Goal: Information Seeking & Learning: Learn about a topic

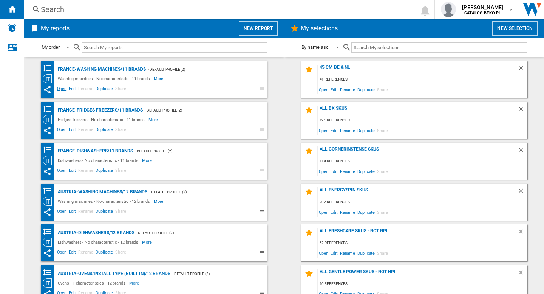
click at [59, 87] on span "Open" at bounding box center [62, 89] width 12 height 9
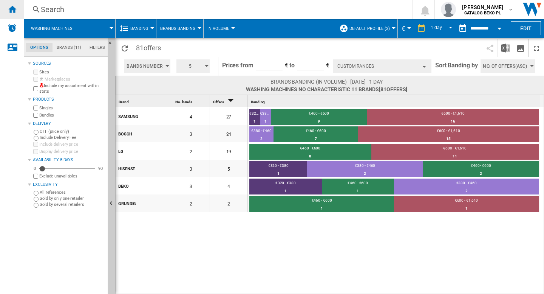
click at [13, 8] on ng-md-icon "Home" at bounding box center [12, 9] width 9 height 9
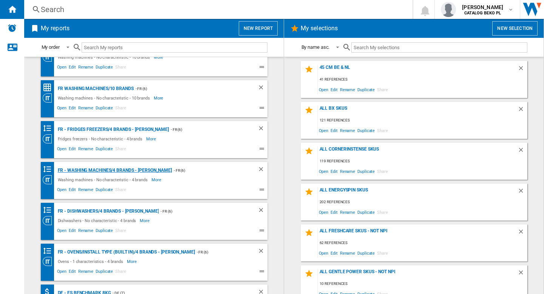
scroll to position [4987, 0]
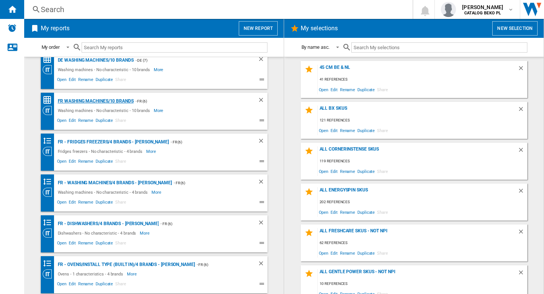
click at [84, 99] on div "FR Washing machines/10 brands" at bounding box center [95, 100] width 78 height 9
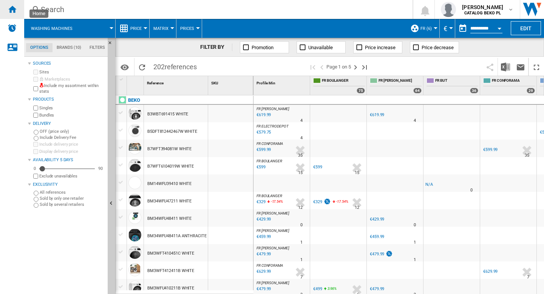
click at [17, 12] on div "Home" at bounding box center [12, 9] width 24 height 19
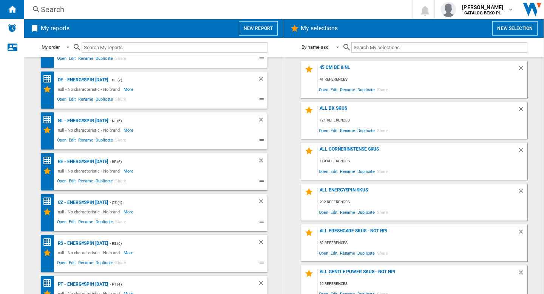
scroll to position [3930, 0]
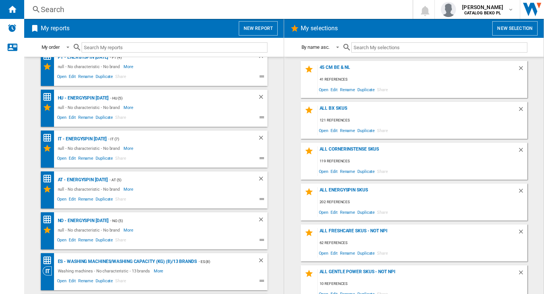
click at [259, 32] on button "New report" at bounding box center [258, 28] width 39 height 14
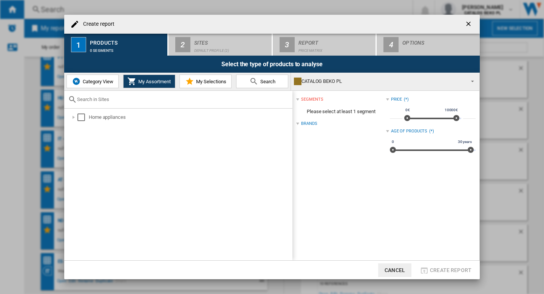
click at [94, 82] on span "Category View" at bounding box center [97, 82] width 32 height 6
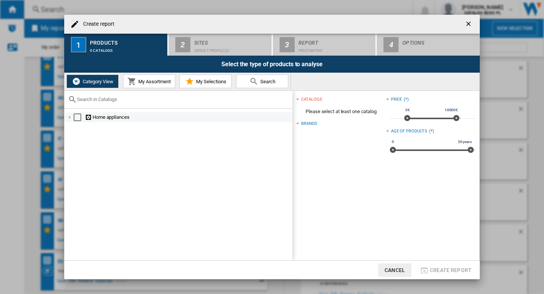
click at [71, 119] on div at bounding box center [70, 117] width 8 height 8
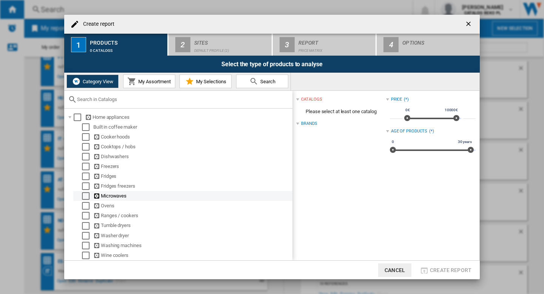
scroll to position [2, 0]
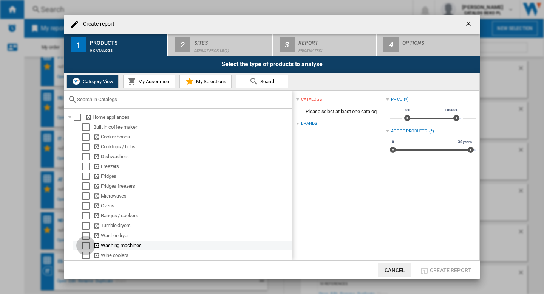
click at [85, 246] on div "Select" at bounding box center [86, 245] width 8 height 8
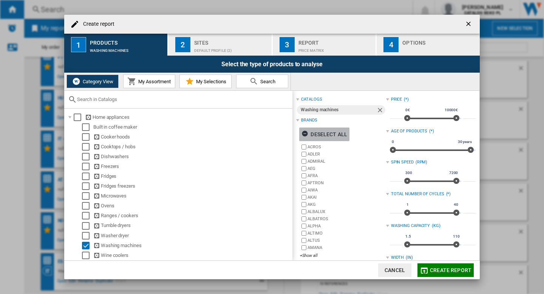
click at [322, 131] on div "Deselect all" at bounding box center [325, 134] width 46 height 14
click at [307, 255] on div "+Show all" at bounding box center [343, 255] width 86 height 6
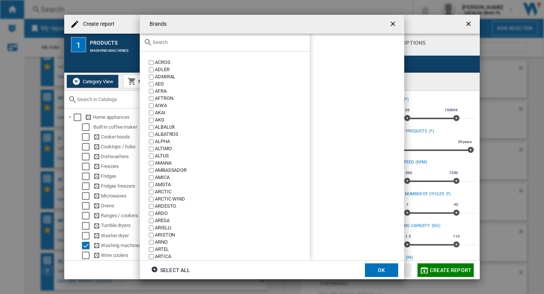
click at [186, 40] on input "text" at bounding box center [229, 42] width 153 height 6
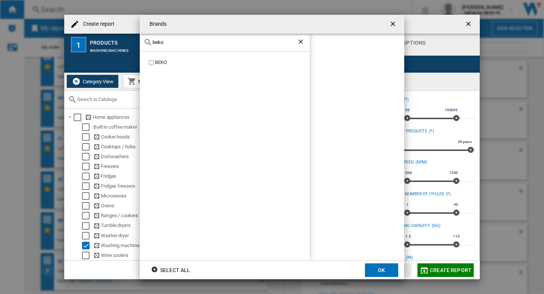
click at [148, 63] on label "BEKO" at bounding box center [228, 62] width 162 height 7
click at [177, 39] on input "beko" at bounding box center [225, 42] width 144 height 6
click at [180, 40] on input "bosch" at bounding box center [225, 42] width 144 height 6
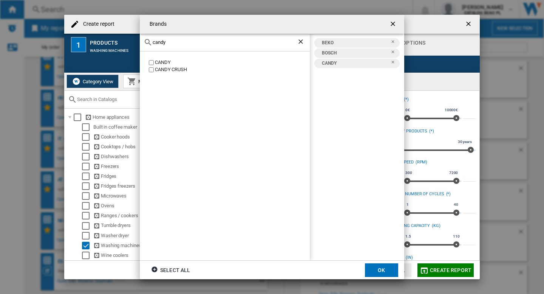
click at [173, 44] on input "candy" at bounding box center [225, 42] width 144 height 6
click at [175, 42] on input "haier" at bounding box center [225, 42] width 144 height 6
click at [190, 40] on input "hisense" at bounding box center [225, 42] width 144 height 6
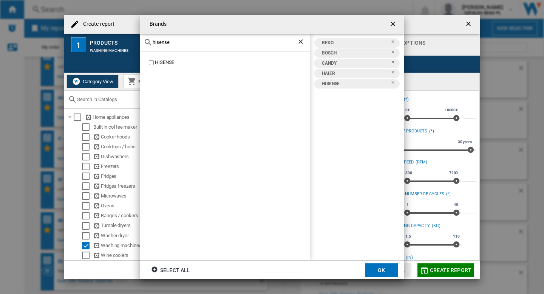
click at [190, 40] on input "hisense" at bounding box center [225, 42] width 144 height 6
click at [170, 46] on div "hotp" at bounding box center [225, 43] width 170 height 18
click at [170, 45] on input "hotp" at bounding box center [225, 42] width 144 height 6
click at [178, 42] on input "indesi" at bounding box center [225, 42] width 144 height 6
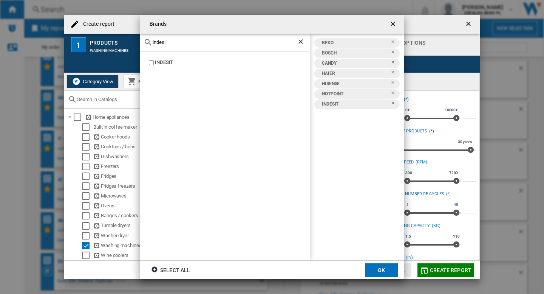
click at [178, 42] on input "indesi" at bounding box center [225, 42] width 144 height 6
click at [180, 35] on div "lg" at bounding box center [225, 43] width 170 height 18
click at [179, 38] on div "lg" at bounding box center [225, 43] width 170 height 18
click at [178, 39] on div "lg" at bounding box center [225, 43] width 170 height 18
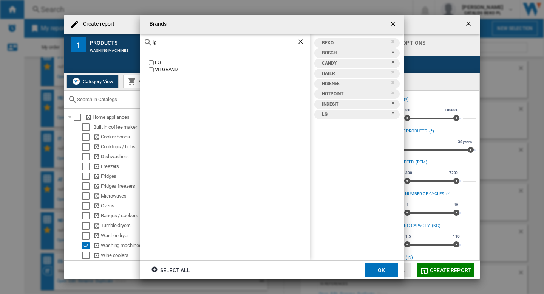
click at [176, 46] on div "lg" at bounding box center [225, 43] width 170 height 18
click at [174, 45] on input "lg" at bounding box center [225, 42] width 144 height 6
click at [154, 60] on label "SAMSUNG" at bounding box center [228, 62] width 162 height 7
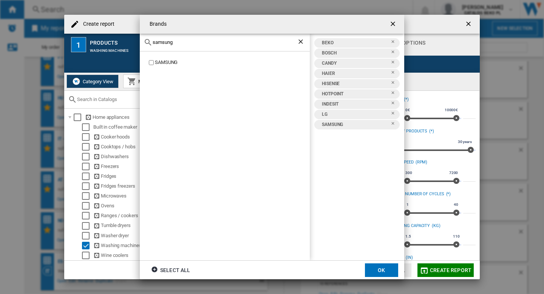
click at [187, 44] on input "samsung" at bounding box center [225, 42] width 144 height 6
type input "whirl"
click at [372, 274] on button "OK" at bounding box center [381, 270] width 33 height 14
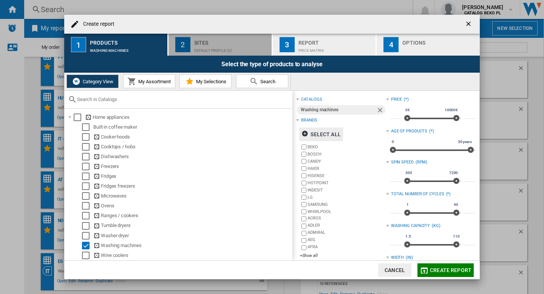
click at [221, 45] on div "Default profile (2)" at bounding box center [231, 49] width 74 height 8
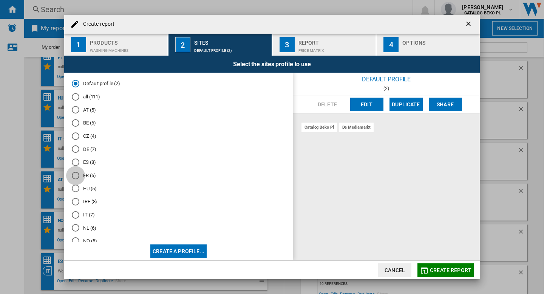
click at [76, 173] on div "FR (6)" at bounding box center [76, 176] width 8 height 8
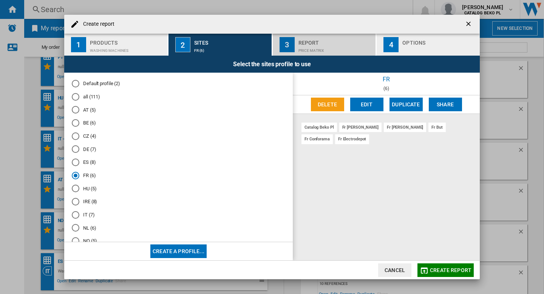
click at [342, 40] on div "Report" at bounding box center [335, 41] width 74 height 8
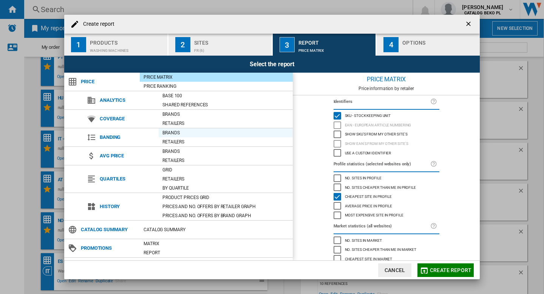
click at [179, 133] on div "Brands" at bounding box center [226, 133] width 134 height 8
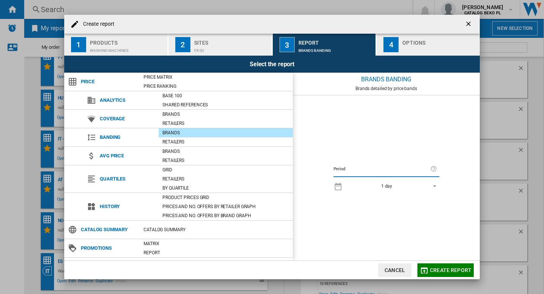
click at [430, 184] on span "REPORTS.WIZARD.STEPS.REPORT.STEPS.REPORT_OPTIONS.PERIOD: 1 day" at bounding box center [432, 185] width 9 height 7
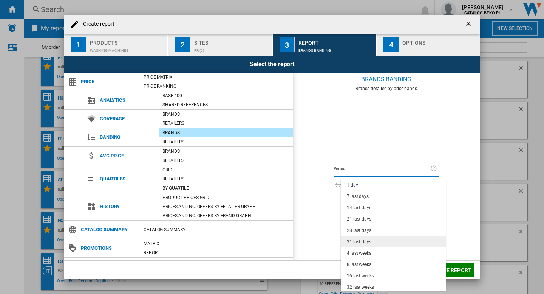
click at [369, 240] on md-option "31 last days" at bounding box center [393, 241] width 105 height 11
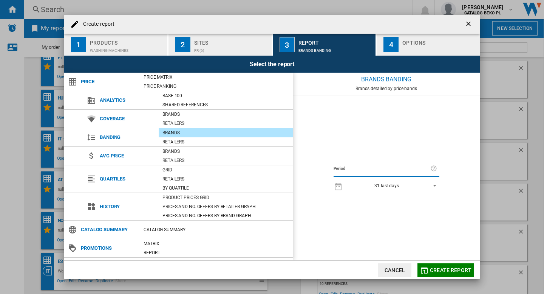
click at [411, 46] on div "button" at bounding box center [439, 49] width 74 height 8
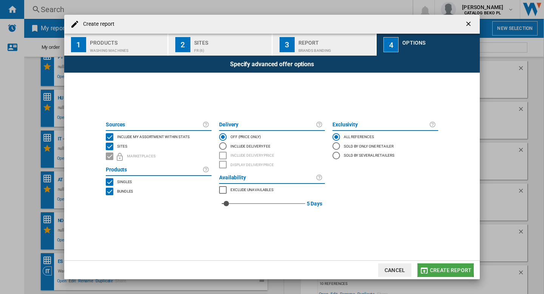
click at [441, 268] on span "Create report" at bounding box center [451, 270] width 42 height 6
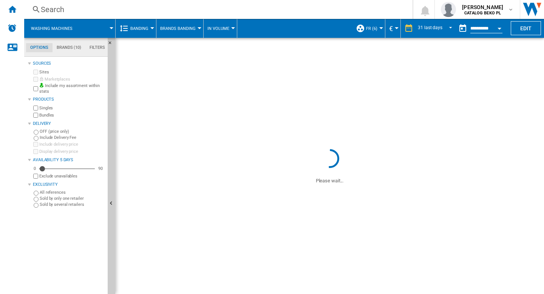
click at [193, 29] on span "Brands Banding" at bounding box center [178, 28] width 36 height 5
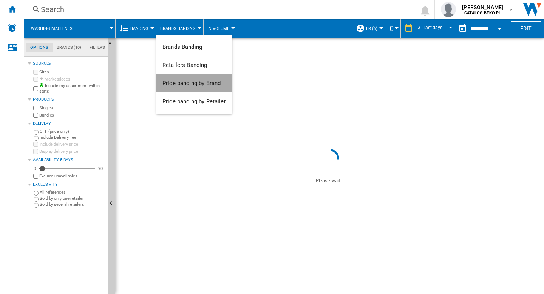
click at [187, 82] on span "Price banding by Brand" at bounding box center [191, 83] width 58 height 7
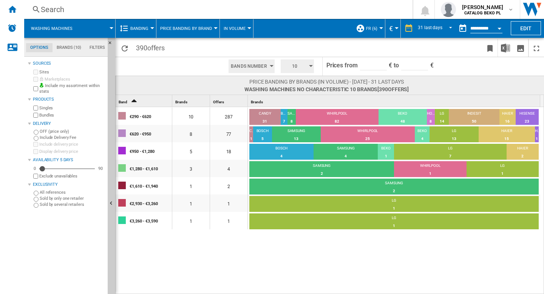
click at [313, 66] on div "10" at bounding box center [297, 66] width 39 height 18
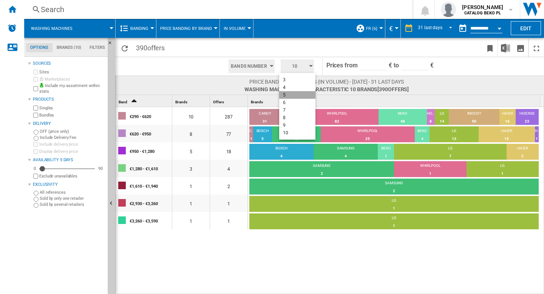
click at [292, 93] on button "5" at bounding box center [297, 95] width 36 height 8
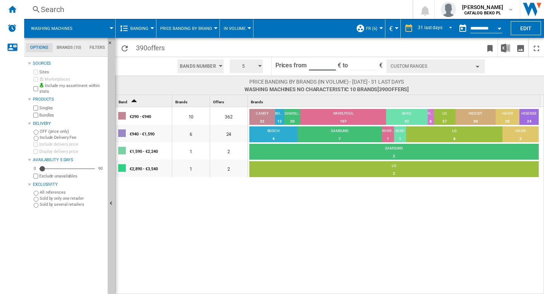
drag, startPoint x: 325, startPoint y: 63, endPoint x: 300, endPoint y: 63, distance: 24.9
click at [300, 63] on form "Prices from ****** € to **** €" at bounding box center [328, 66] width 107 height 19
type input "******"
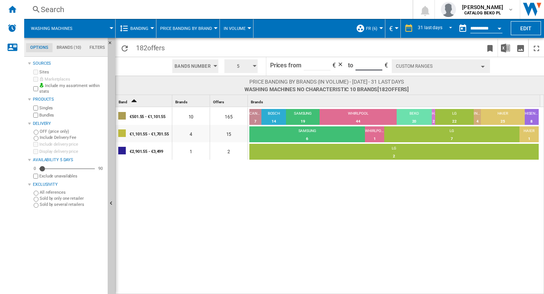
click at [369, 66] on input "****" at bounding box center [369, 64] width 27 height 11
click at [365, 65] on input "****" at bounding box center [369, 64] width 27 height 11
type input "*****"
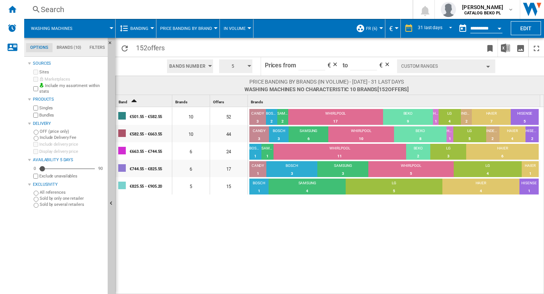
click at [254, 227] on div "€501.55 - €582.55 10 52 CANDY 3 5.77% BOSCH 2 3.85% SAMSUNG 2 3.85% WHIRLPOOL 1…" at bounding box center [330, 200] width 429 height 187
click at [520, 45] on ng-md-icon "Download as image" at bounding box center [520, 48] width 9 height 9
click at [507, 50] on img "Download in Excel" at bounding box center [505, 47] width 9 height 9
click at [331, 119] on div "17" at bounding box center [335, 122] width 94 height 8
click at [334, 114] on div "WHIRLPOOL" at bounding box center [335, 114] width 94 height 7
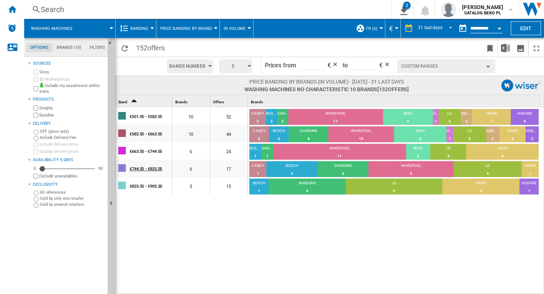
click at [145, 169] on div "€744.55 - €825.55" at bounding box center [151, 168] width 42 height 16
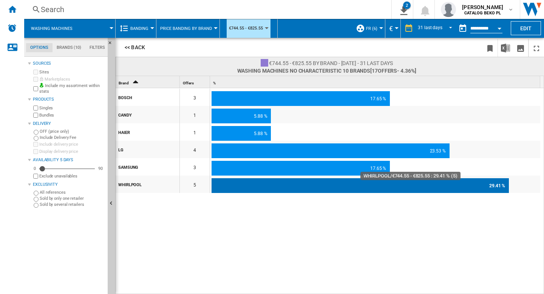
click at [264, 188] on div "29.41 %" at bounding box center [360, 185] width 297 height 15
click at [264, 189] on div "29.41 %" at bounding box center [360, 185] width 297 height 15
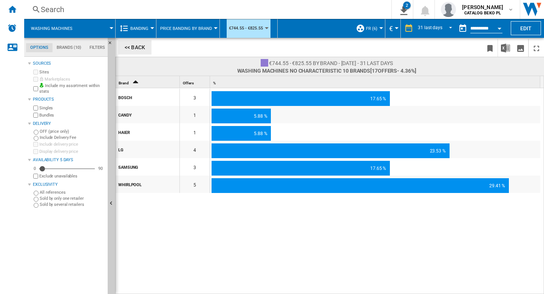
click at [131, 48] on button "<< Back" at bounding box center [134, 47] width 33 height 14
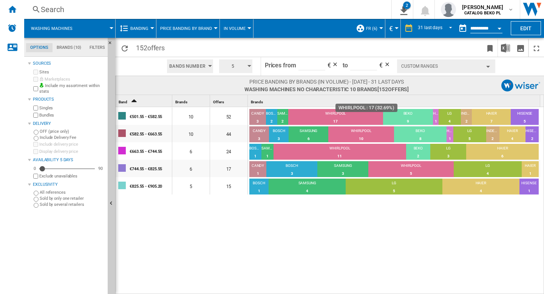
click at [324, 121] on div "17" at bounding box center [335, 122] width 94 height 8
click at [146, 171] on div "€744.55 - €825.55" at bounding box center [151, 168] width 42 height 16
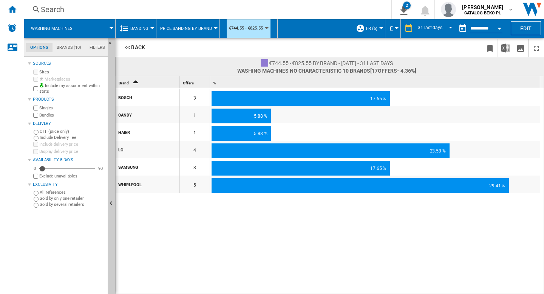
click at [141, 184] on div "WHIRLPOOL" at bounding box center [148, 184] width 61 height 16
click at [193, 184] on div "5" at bounding box center [195, 183] width 30 height 17
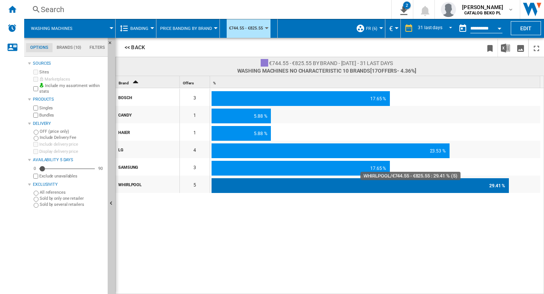
click at [255, 188] on div "29.41 %" at bounding box center [360, 185] width 297 height 15
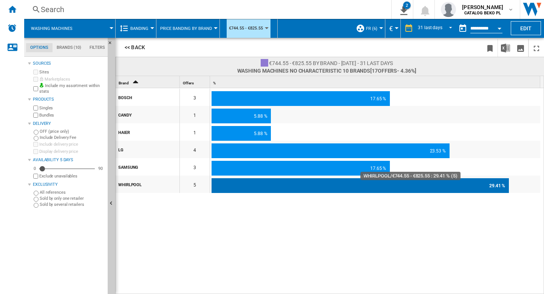
click at [390, 187] on div "29.41 %" at bounding box center [360, 185] width 297 height 15
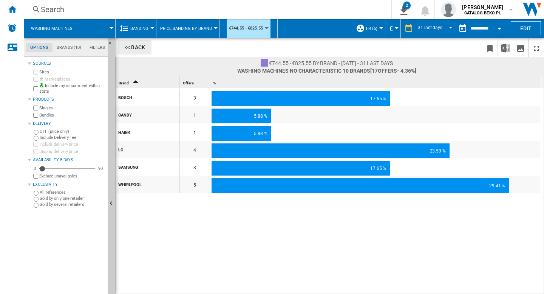
click at [130, 53] on button "<< Back" at bounding box center [134, 47] width 33 height 14
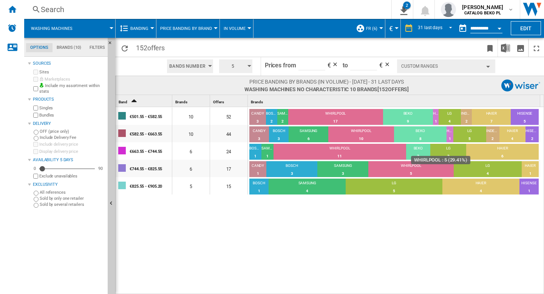
click at [411, 165] on div "WHIRLPOOL" at bounding box center [410, 166] width 85 height 7
click at [410, 167] on div "WHIRLPOOL" at bounding box center [410, 166] width 85 height 7
click at [500, 170] on div "4" at bounding box center [488, 174] width 68 height 8
click at [282, 170] on div "3" at bounding box center [291, 174] width 51 height 8
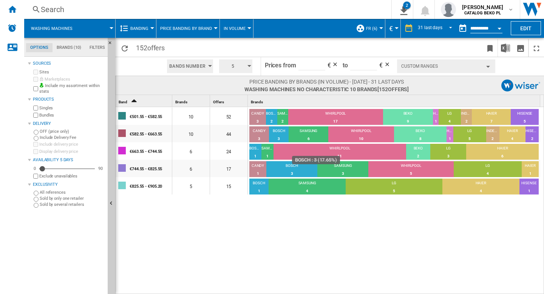
click at [282, 170] on div "3" at bounding box center [291, 174] width 51 height 8
click at [351, 172] on div "3" at bounding box center [342, 174] width 51 height 8
click at [405, 172] on div "5" at bounding box center [410, 174] width 85 height 8
click at [194, 171] on div "6" at bounding box center [190, 167] width 37 height 17
click at [231, 169] on div "17" at bounding box center [228, 167] width 37 height 17
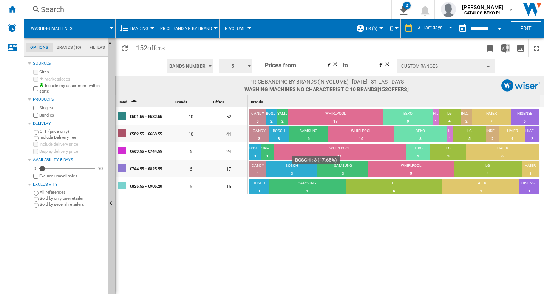
click at [289, 173] on div "3" at bounding box center [291, 174] width 51 height 8
click at [343, 170] on div "3" at bounding box center [342, 174] width 51 height 8
click at [391, 170] on div "5" at bounding box center [410, 174] width 85 height 8
click at [495, 172] on div "4" at bounding box center [488, 174] width 68 height 8
click at [394, 185] on div "LG" at bounding box center [394, 183] width 96 height 7
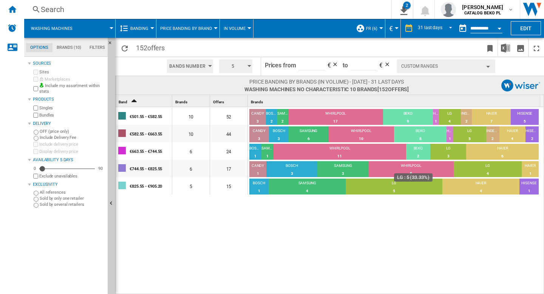
click at [394, 185] on div "LG" at bounding box center [394, 183] width 96 height 7
click at [296, 187] on div "4" at bounding box center [307, 191] width 77 height 8
click at [477, 183] on div "HAIER" at bounding box center [480, 183] width 77 height 7
click at [190, 185] on div "5" at bounding box center [190, 185] width 37 height 17
click at [226, 189] on div "15" at bounding box center [228, 185] width 37 height 17
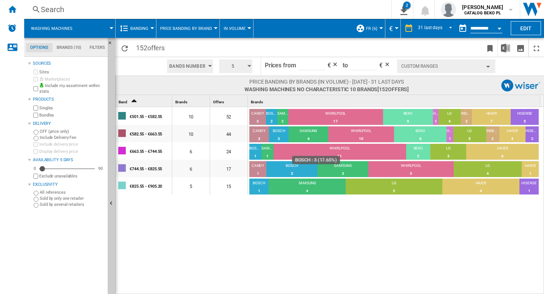
click at [286, 170] on div "3" at bounding box center [291, 174] width 51 height 8
click at [342, 185] on div at bounding box center [272, 147] width 544 height 294
click at [374, 187] on div "5" at bounding box center [394, 191] width 96 height 8
click at [147, 188] on div "€825.55 - €905.20" at bounding box center [151, 186] width 42 height 16
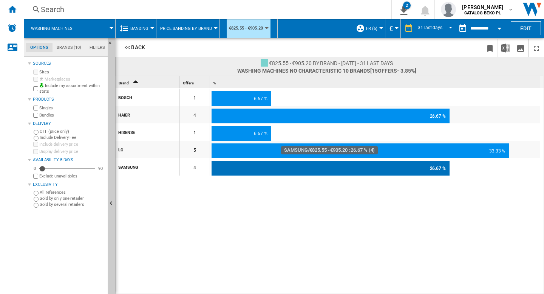
click at [255, 173] on div "26.67 %" at bounding box center [331, 168] width 238 height 15
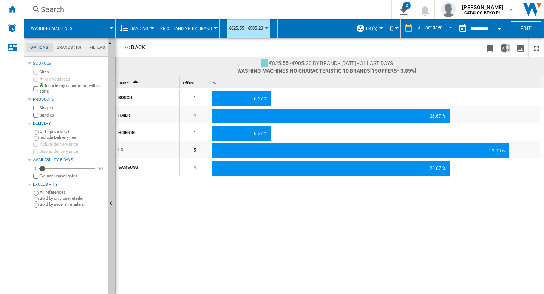
click at [132, 167] on div "SAMSUNG" at bounding box center [148, 167] width 61 height 16
click at [122, 149] on div "LG" at bounding box center [148, 149] width 61 height 16
click at [129, 132] on div "HISENSE" at bounding box center [148, 132] width 61 height 16
click at [126, 112] on div "HAIER" at bounding box center [148, 115] width 61 height 16
click at [125, 99] on div "BOSCH" at bounding box center [148, 97] width 61 height 16
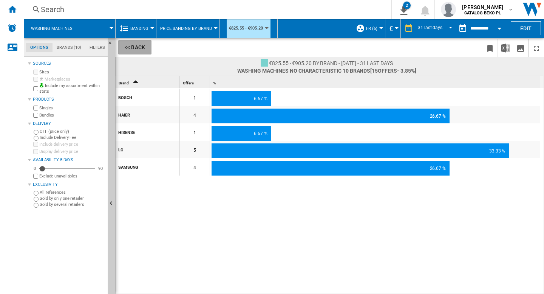
click at [128, 46] on button "<< Back" at bounding box center [134, 47] width 33 height 14
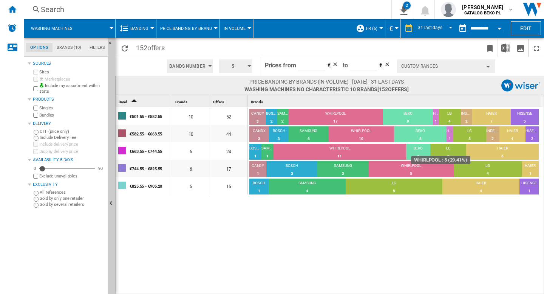
click at [412, 167] on div "WHIRLPOOL" at bounding box center [410, 166] width 85 height 7
click at [504, 170] on div "4" at bounding box center [488, 174] width 68 height 8
click at [345, 170] on div "3" at bounding box center [342, 174] width 51 height 8
click at [402, 169] on div "WHIRLPOOL" at bounding box center [410, 166] width 85 height 7
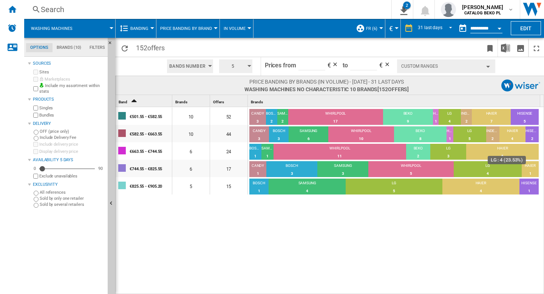
click at [463, 168] on div "LG" at bounding box center [488, 166] width 68 height 7
click at [147, 169] on div "€744.55 - €825.55" at bounding box center [151, 168] width 42 height 16
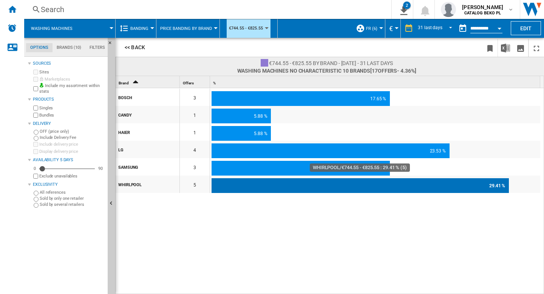
click at [257, 183] on div "29.41 %" at bounding box center [360, 185] width 297 height 15
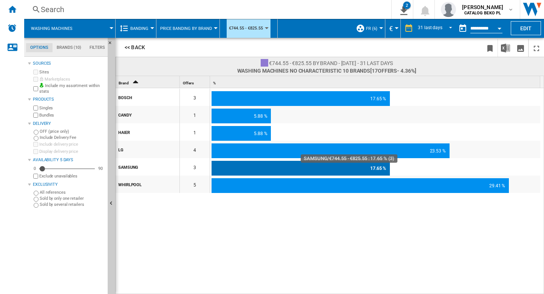
click at [241, 168] on div "17.65 %" at bounding box center [301, 168] width 178 height 15
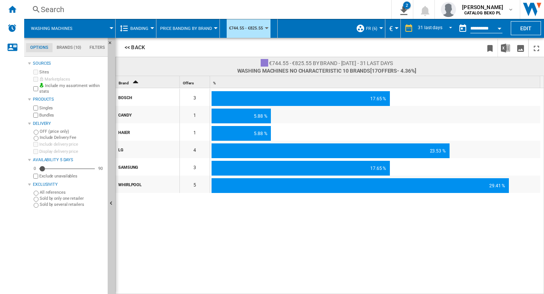
click at [189, 169] on div "3" at bounding box center [195, 166] width 30 height 17
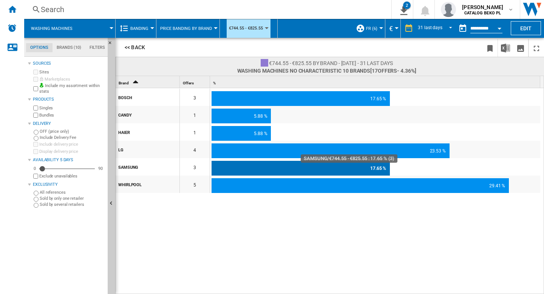
click at [248, 167] on div "17.65 %" at bounding box center [301, 168] width 178 height 15
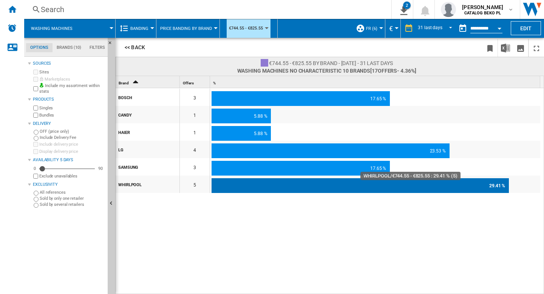
click at [242, 188] on div "29.41 %" at bounding box center [360, 185] width 297 height 15
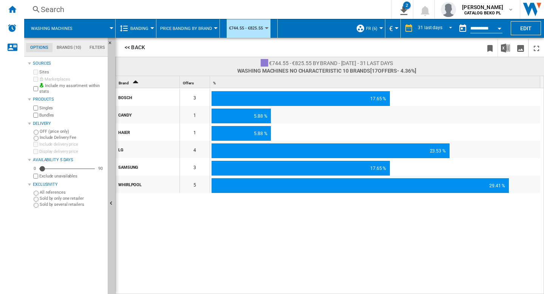
click at [232, 83] on div "% 1" at bounding box center [376, 82] width 329 height 12
click at [126, 47] on button "<< Back" at bounding box center [134, 47] width 33 height 14
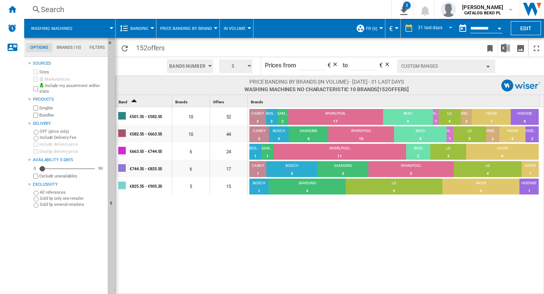
click at [201, 28] on span "Price banding by Brand" at bounding box center [186, 28] width 52 height 5
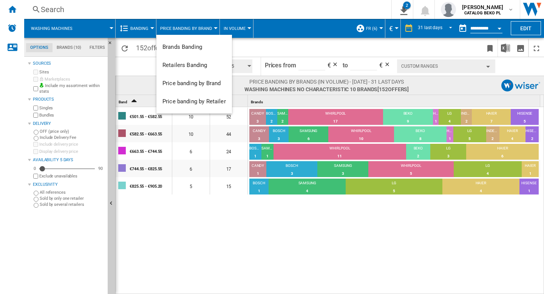
click at [196, 236] on md-backdrop at bounding box center [272, 147] width 544 height 294
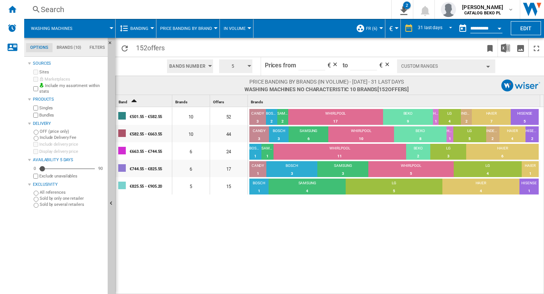
click at [192, 31] on button "Price banding by Brand" at bounding box center [188, 28] width 56 height 19
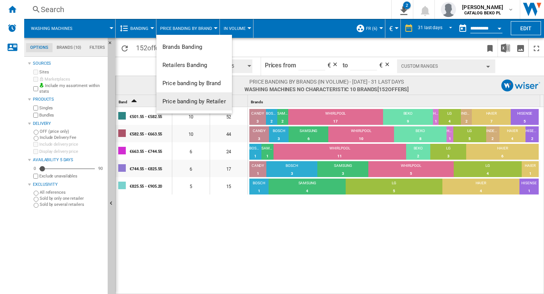
click at [231, 230] on md-backdrop at bounding box center [272, 147] width 544 height 294
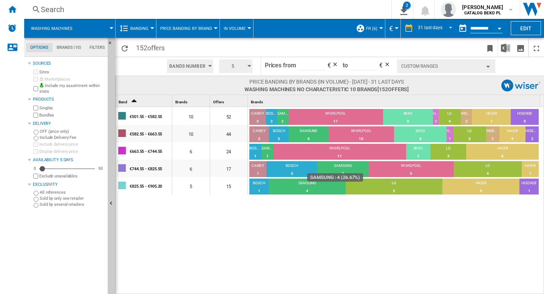
click at [319, 192] on div "4" at bounding box center [307, 191] width 77 height 8
click at [344, 168] on div "SAMSUNG" at bounding box center [342, 166] width 51 height 7
click at [395, 170] on div "5" at bounding box center [410, 174] width 85 height 8
click at [496, 168] on div "LG" at bounding box center [488, 166] width 68 height 7
click at [151, 169] on div "€744.55 - €825.55" at bounding box center [151, 168] width 42 height 16
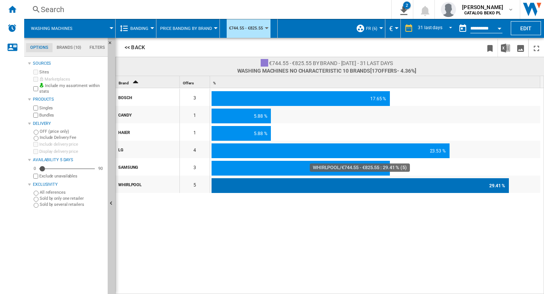
click at [393, 185] on div "29.41 %" at bounding box center [360, 185] width 297 height 15
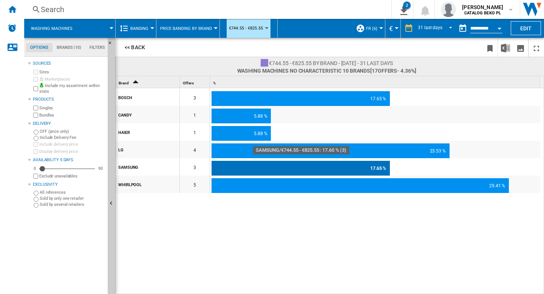
click at [303, 164] on div "17.65 %" at bounding box center [301, 168] width 178 height 15
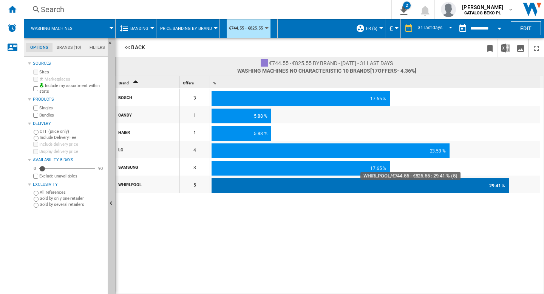
click at [296, 187] on div "29.41 %" at bounding box center [360, 185] width 297 height 15
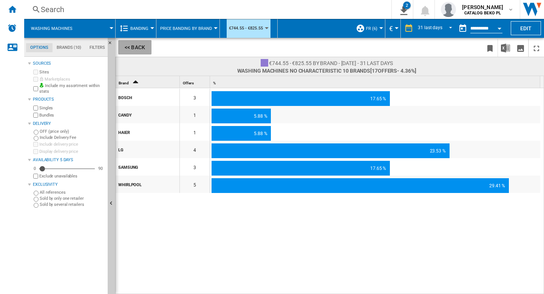
click at [133, 49] on button "<< Back" at bounding box center [134, 47] width 33 height 14
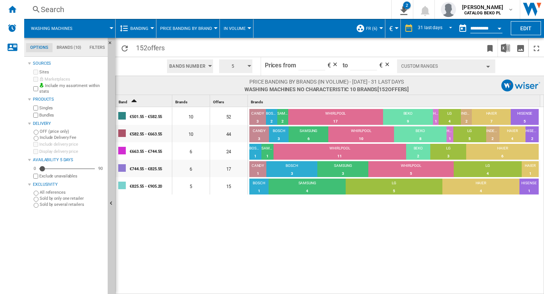
click at [78, 29] on button "Washing machines" at bounding box center [55, 28] width 49 height 19
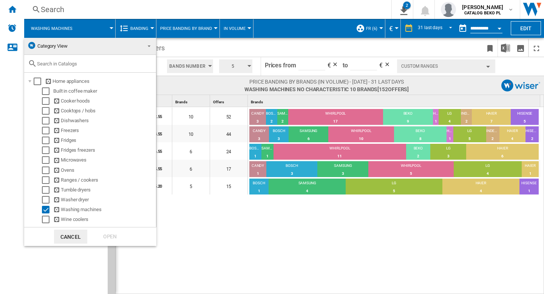
click at [77, 51] on span "Category View" at bounding box center [84, 46] width 114 height 11
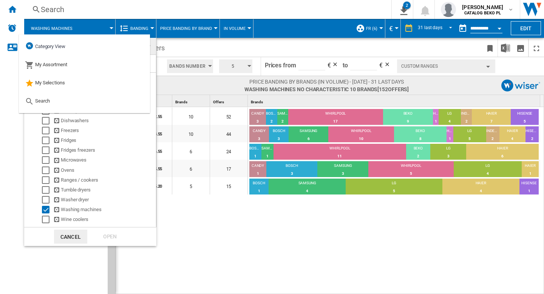
click at [218, 234] on md-backdrop at bounding box center [272, 147] width 544 height 294
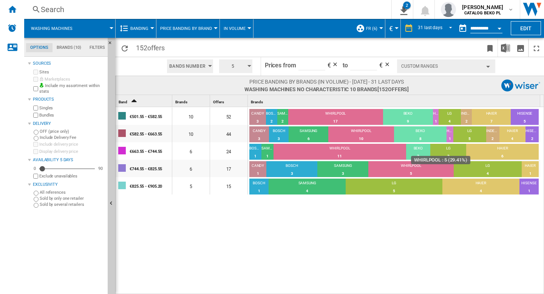
click at [420, 168] on div "WHIRLPOOL" at bounding box center [410, 166] width 85 height 7
click at [489, 170] on div "4" at bounding box center [488, 174] width 68 height 8
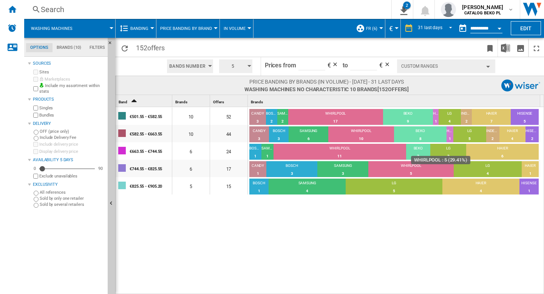
click at [407, 169] on div "WHIRLPOOL" at bounding box center [410, 166] width 85 height 7
click at [72, 25] on button "Washing machines" at bounding box center [55, 28] width 49 height 19
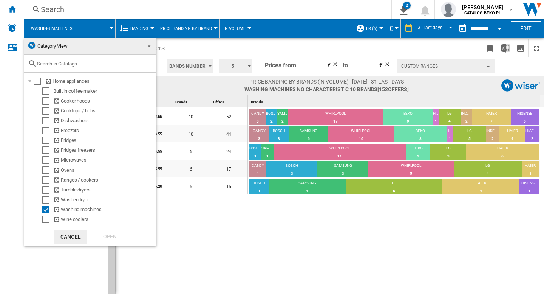
click at [76, 48] on span "Category View" at bounding box center [84, 46] width 114 height 11
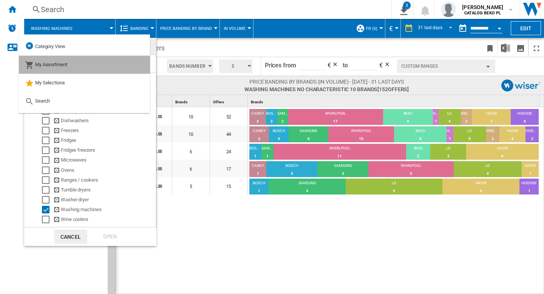
click at [62, 63] on span "My Assortment" at bounding box center [51, 65] width 32 height 6
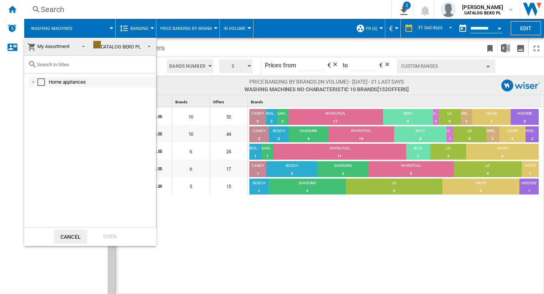
click at [32, 82] on div at bounding box center [34, 82] width 8 height 8
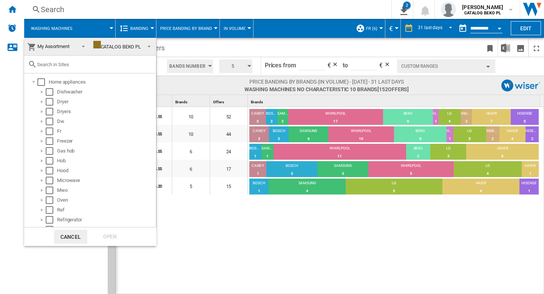
click at [48, 46] on span "My Assortment" at bounding box center [53, 46] width 32 height 6
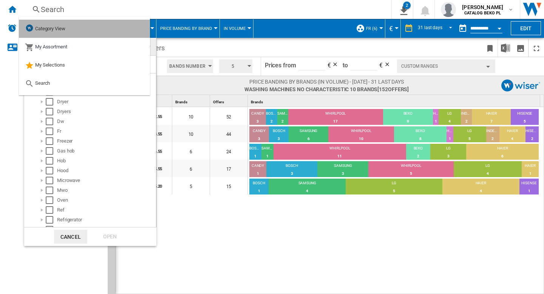
click at [60, 30] on span "Category View" at bounding box center [50, 29] width 30 height 6
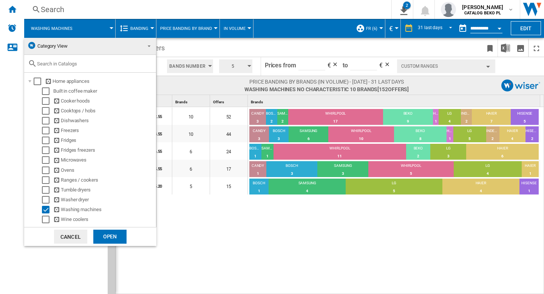
click at [74, 238] on button "Cancel" at bounding box center [70, 236] width 33 height 14
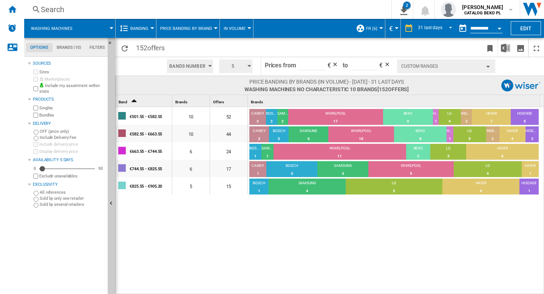
click at [74, 48] on md-tab-item "Brands (10)" at bounding box center [69, 47] width 33 height 9
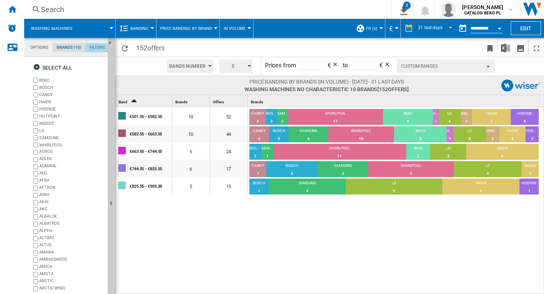
click at [90, 48] on md-tab-item "Filters" at bounding box center [97, 47] width 24 height 9
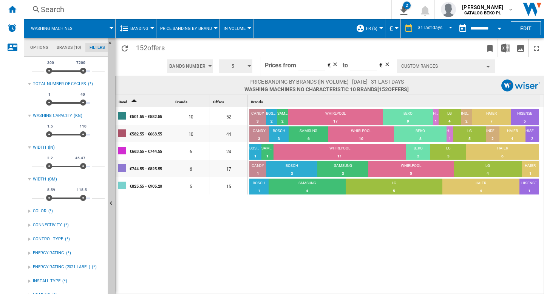
scroll to position [76, 0]
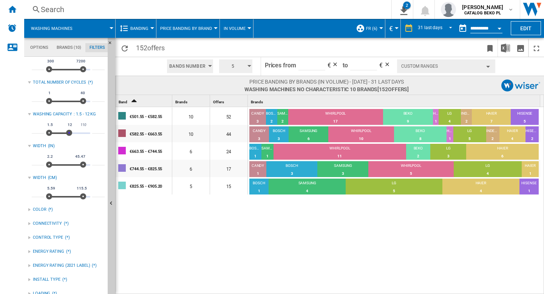
type input "****"
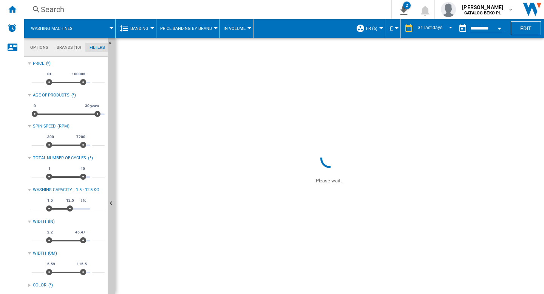
drag, startPoint x: 84, startPoint y: 132, endPoint x: 70, endPoint y: 131, distance: 14.4
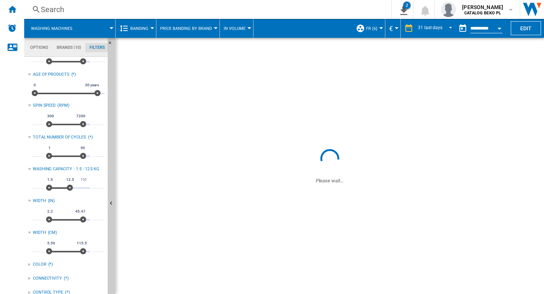
scroll to position [38, 0]
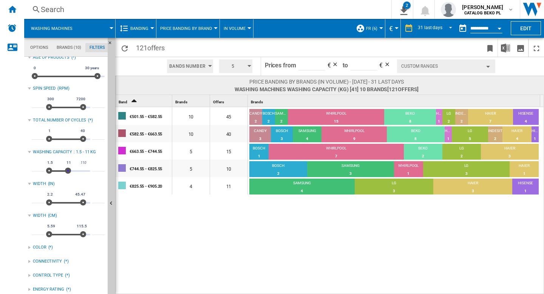
type input "****"
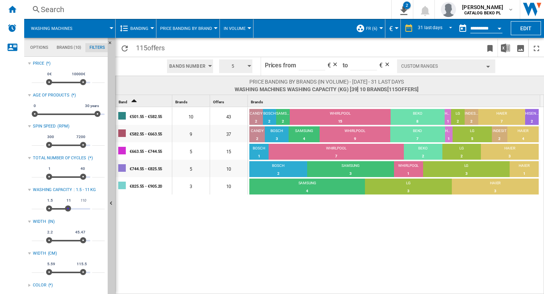
type input "**"
click at [69, 209] on span at bounding box center [69, 208] width 6 height 6
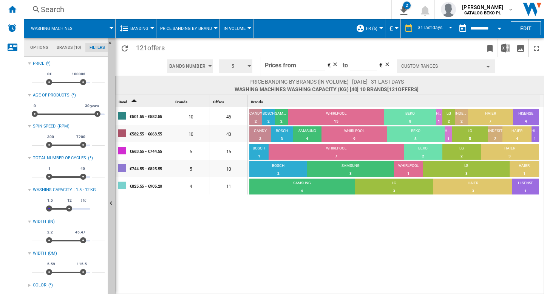
drag, startPoint x: 49, startPoint y: 209, endPoint x: 41, endPoint y: 209, distance: 7.6
click at [41, 209] on div "*** 1.5 110 1.5 12 **" at bounding box center [68, 205] width 73 height 21
click at [69, 49] on md-tab-item "Brands (10)" at bounding box center [69, 47] width 33 height 9
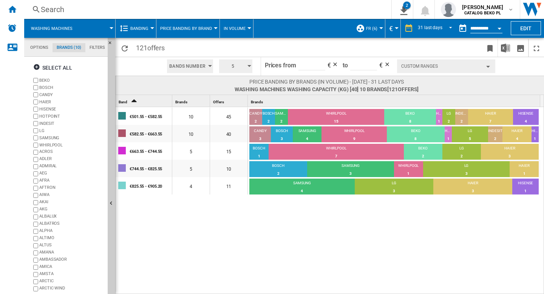
scroll to position [29, 0]
click at [96, 50] on md-tab-item "Filters" at bounding box center [97, 47] width 24 height 9
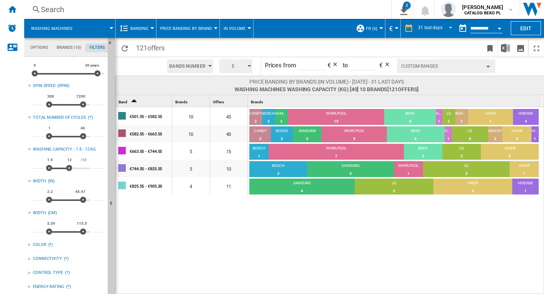
scroll to position [9, 0]
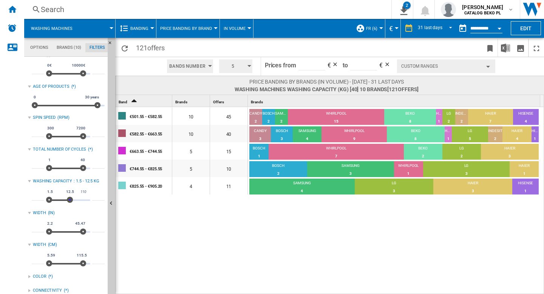
type input "**"
click at [69, 199] on span at bounding box center [69, 199] width 6 height 6
click at [392, 172] on div "3" at bounding box center [350, 174] width 87 height 8
click at [405, 172] on div "1" at bounding box center [408, 174] width 29 height 8
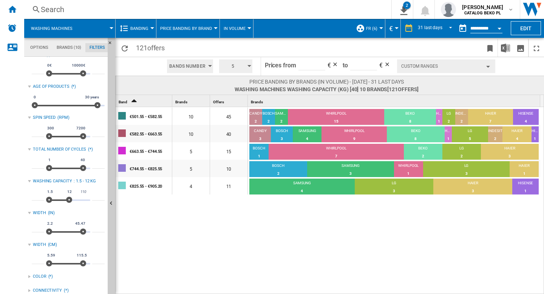
click at [405, 172] on div "1" at bounding box center [408, 174] width 29 height 8
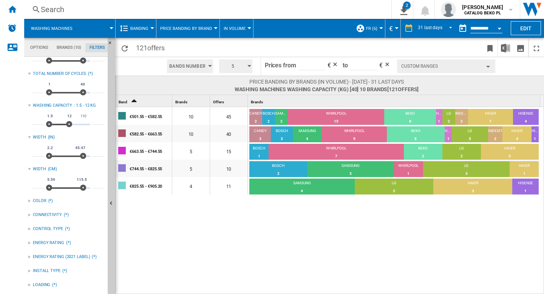
click at [41, 50] on md-tab-item "Options" at bounding box center [39, 47] width 26 height 9
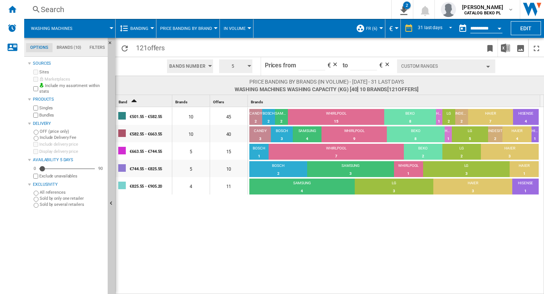
scroll to position [9, 0]
click at [72, 47] on md-tab-item "Brands (10)" at bounding box center [69, 47] width 33 height 9
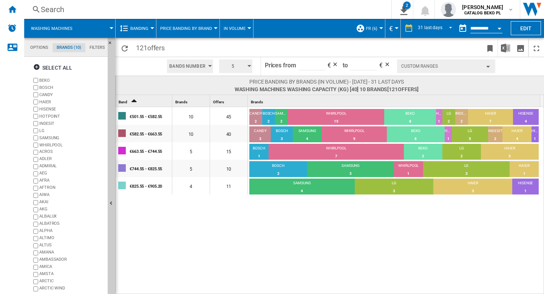
scroll to position [29, 0]
click at [90, 45] on md-tab-item "Filters" at bounding box center [97, 47] width 24 height 9
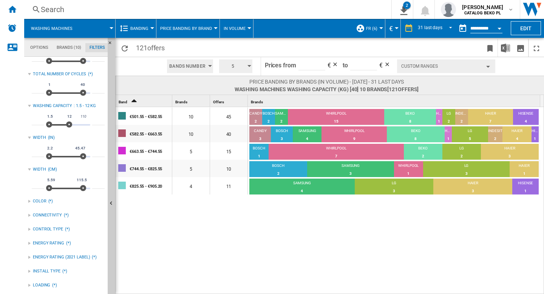
scroll to position [84, 0]
click at [121, 48] on ng-md-icon "Reload" at bounding box center [124, 48] width 9 height 9
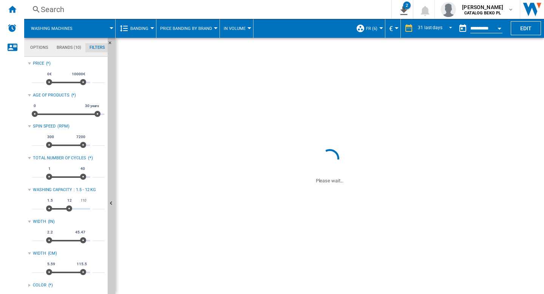
click at [40, 49] on md-tab-item "Options" at bounding box center [39, 47] width 26 height 9
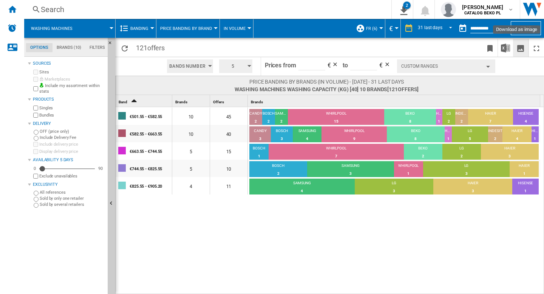
click at [517, 48] on ng-md-icon "Download as image" at bounding box center [520, 48] width 9 height 9
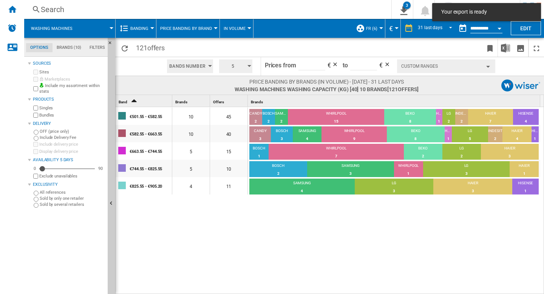
click at [96, 48] on md-tab-item "Filters" at bounding box center [97, 47] width 24 height 9
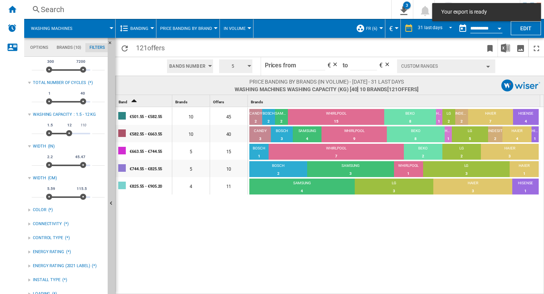
scroll to position [76, 0]
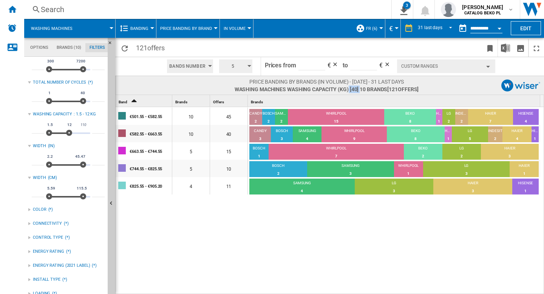
drag, startPoint x: 360, startPoint y: 90, endPoint x: 348, endPoint y: 90, distance: 12.1
click at [348, 90] on span "Washing machines WASHING CAPACITY (KG) [40] 10 brands [121 offers ]" at bounding box center [327, 89] width 184 height 8
click at [29, 82] on div at bounding box center [29, 82] width 3 height 3
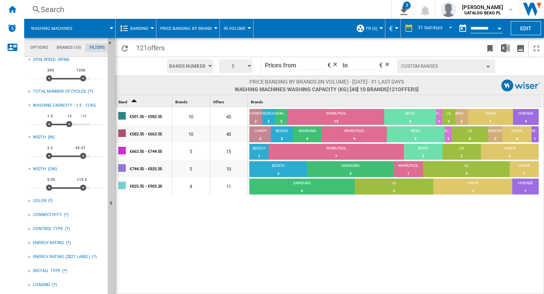
scroll to position [29, 0]
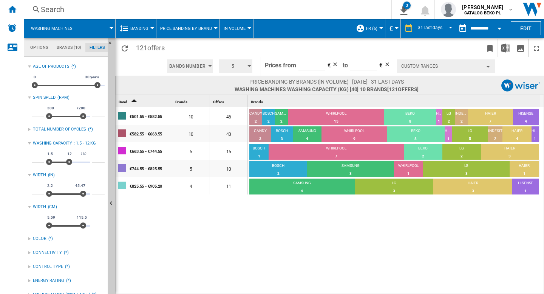
click at [28, 97] on div at bounding box center [29, 97] width 3 height 3
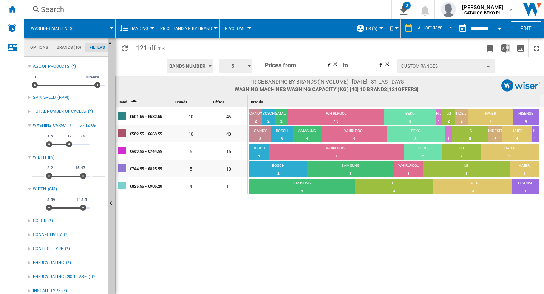
click at [30, 68] on div "Age of products (*)" at bounding box center [66, 67] width 77 height 10
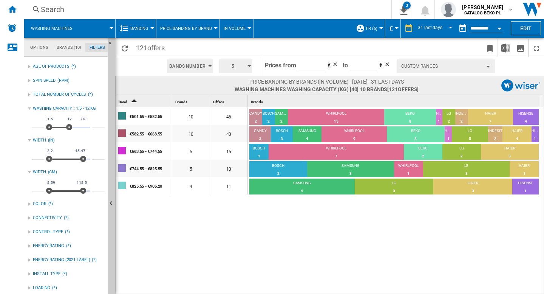
click at [30, 141] on div at bounding box center [29, 140] width 3 height 3
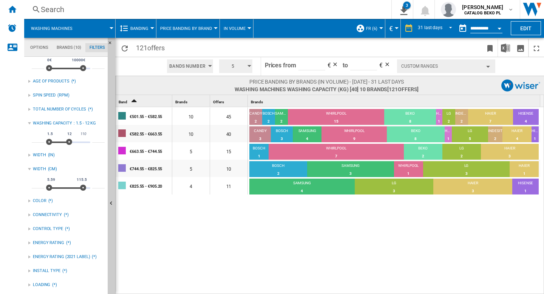
scroll to position [14, 0]
click at [31, 169] on div "WIDTH (CM)" at bounding box center [66, 169] width 77 height 10
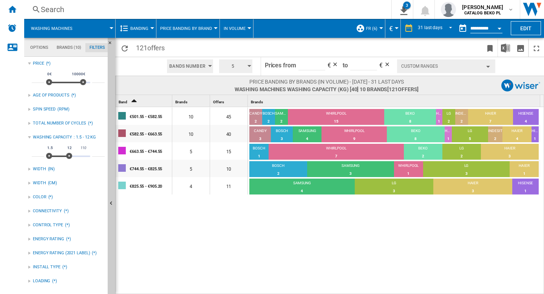
scroll to position [0, 0]
click at [128, 49] on ng-md-icon "Reload" at bounding box center [124, 48] width 9 height 9
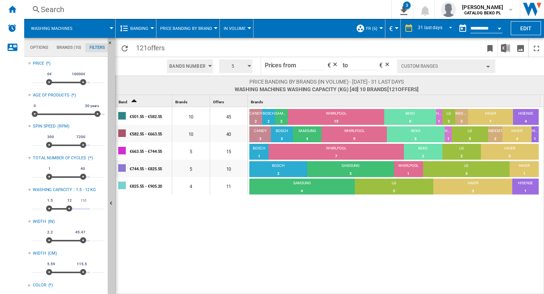
click at [461, 181] on div "HAIER" at bounding box center [472, 183] width 79 height 7
click at [418, 169] on div "WHIRLPOOL" at bounding box center [408, 166] width 29 height 7
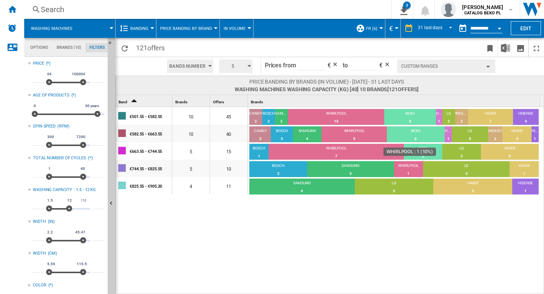
click at [418, 169] on div "WHIRLPOOL" at bounding box center [408, 166] width 29 height 7
click at [416, 170] on div "1" at bounding box center [408, 174] width 29 height 8
click at [124, 45] on ng-md-icon "Reload" at bounding box center [124, 48] width 9 height 9
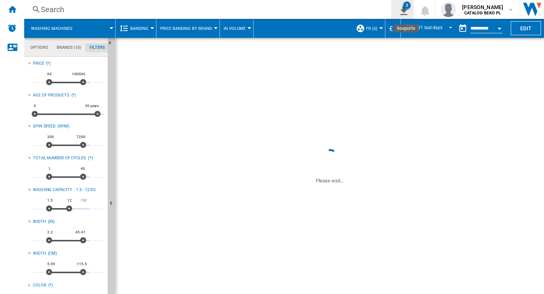
click at [408, 8] on div "3" at bounding box center [407, 6] width 8 height 8
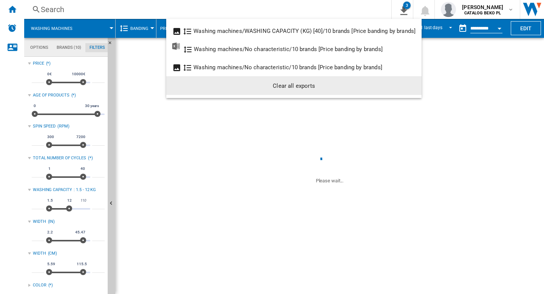
click at [303, 85] on div "Clear all exports" at bounding box center [293, 86] width 243 height 14
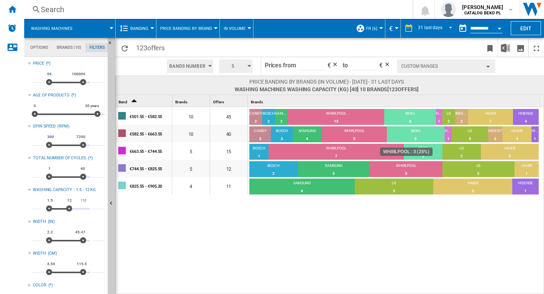
click at [408, 171] on div "3" at bounding box center [406, 174] width 73 height 8
click at [454, 63] on button "Custom Ranges" at bounding box center [446, 66] width 98 height 14
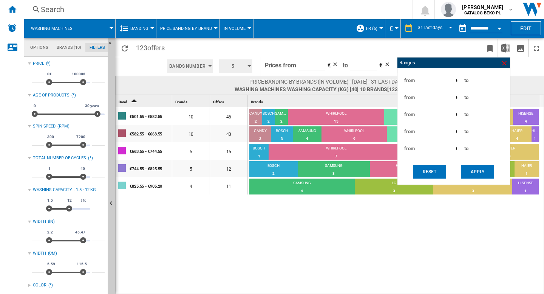
click at [503, 66] on ng-md-icon at bounding box center [505, 63] width 8 height 8
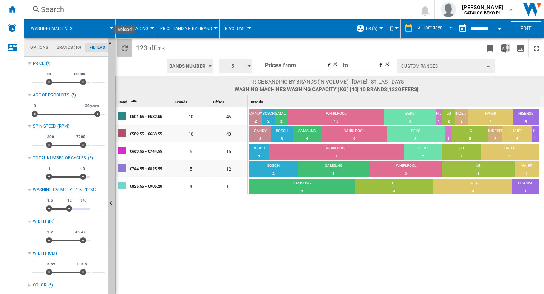
click at [127, 49] on ng-md-icon "Reload" at bounding box center [124, 48] width 9 height 9
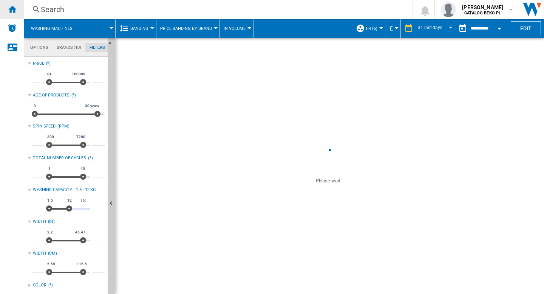
click at [11, 14] on div "Home" at bounding box center [12, 9] width 24 height 19
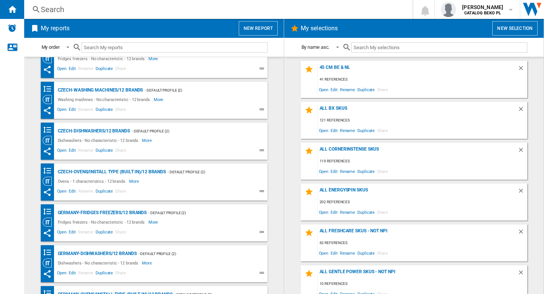
scroll to position [264, 0]
click at [254, 31] on button "New report" at bounding box center [258, 28] width 39 height 14
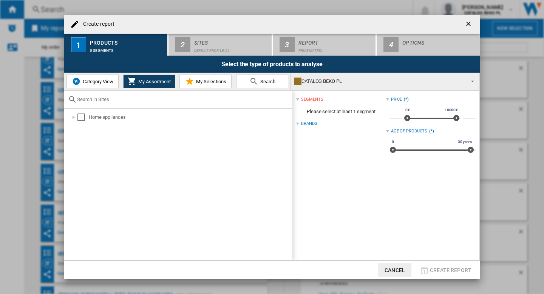
click at [87, 84] on span "Category View" at bounding box center [97, 82] width 32 height 6
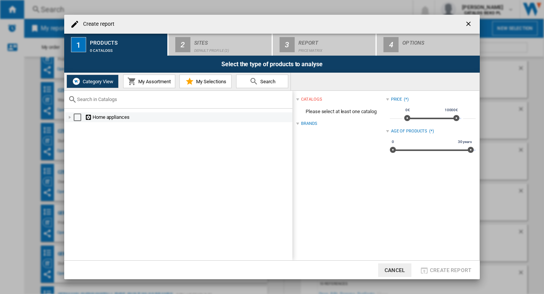
click at [70, 118] on div "Create report ..." at bounding box center [70, 117] width 8 height 8
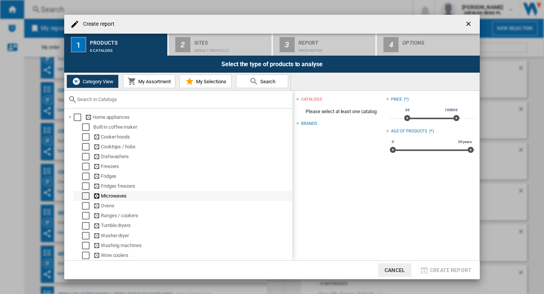
scroll to position [2, 0]
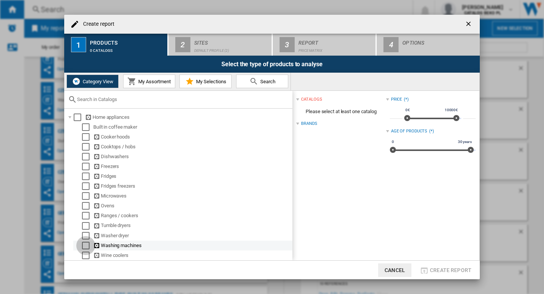
click at [87, 244] on div "Select" at bounding box center [86, 245] width 8 height 8
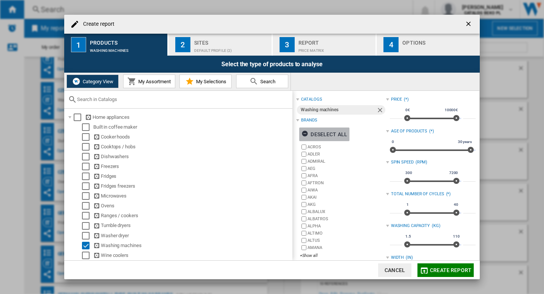
click at [333, 132] on div "Deselect all" at bounding box center [325, 134] width 46 height 14
click at [309, 255] on div "+Show all" at bounding box center [343, 255] width 86 height 6
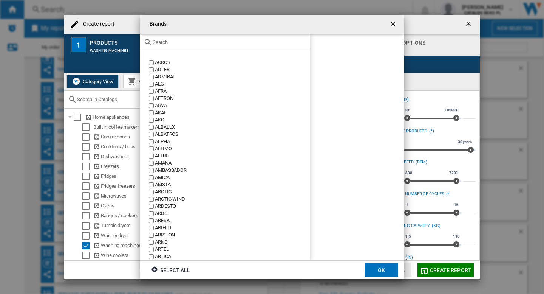
click at [202, 42] on input "Brands ACROS ..." at bounding box center [229, 42] width 153 height 6
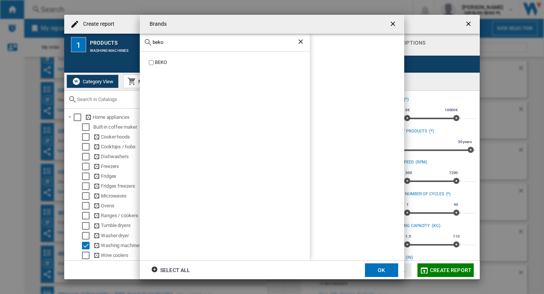
click at [148, 63] on label "BEKO" at bounding box center [228, 62] width 162 height 7
click at [166, 45] on input "beko" at bounding box center [225, 42] width 144 height 6
click at [178, 42] on input "bos" at bounding box center [225, 42] width 144 height 6
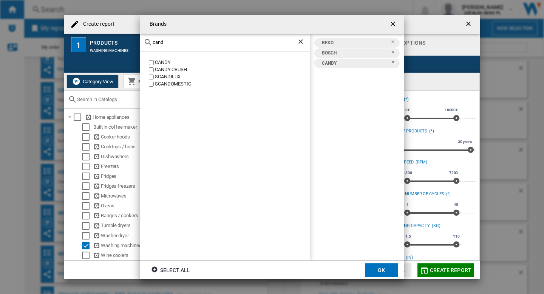
click at [178, 43] on input "cand" at bounding box center [225, 42] width 144 height 6
click at [173, 46] on div "haier" at bounding box center [225, 43] width 170 height 18
click at [167, 44] on input "haier" at bounding box center [225, 42] width 144 height 6
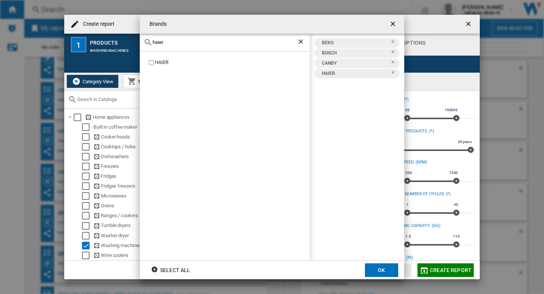
click at [167, 44] on input "haier" at bounding box center [225, 42] width 144 height 6
click at [182, 44] on input "hisens" at bounding box center [225, 42] width 144 height 6
click at [183, 44] on input "hotpo" at bounding box center [225, 42] width 144 height 6
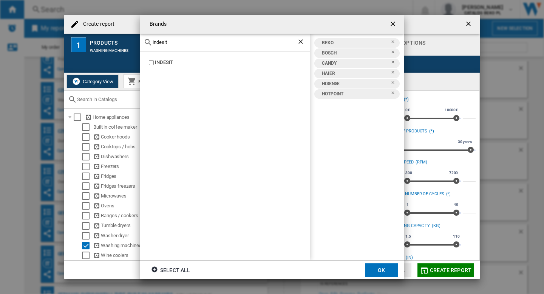
click at [148, 60] on label "INDESIT" at bounding box center [228, 62] width 162 height 7
click at [170, 41] on input "indesit" at bounding box center [225, 42] width 144 height 6
click at [170, 45] on div "lg" at bounding box center [225, 43] width 170 height 18
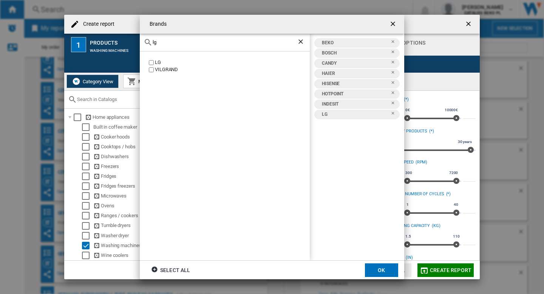
click at [166, 45] on input "lg" at bounding box center [225, 42] width 144 height 6
click at [176, 47] on div "samsung" at bounding box center [225, 43] width 170 height 18
click at [173, 42] on input "samsung" at bounding box center [225, 42] width 144 height 6
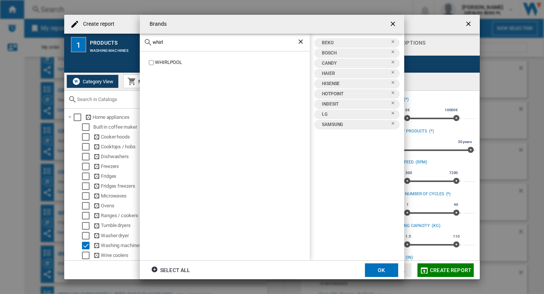
type input "whirl"
click at [155, 62] on label "WHIRLPOOL" at bounding box center [228, 62] width 162 height 7
click at [377, 269] on button "OK" at bounding box center [381, 270] width 33 height 14
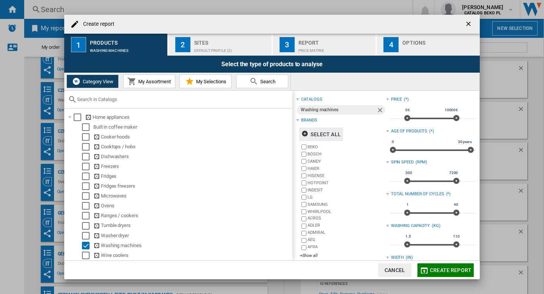
click at [223, 51] on div "Default profile (2)" at bounding box center [231, 49] width 74 height 8
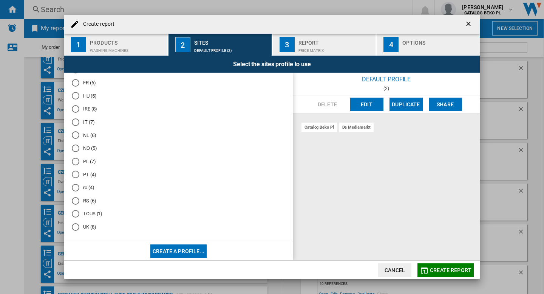
scroll to position [97, 0]
click at [76, 80] on div "FR (6)" at bounding box center [76, 81] width 8 height 8
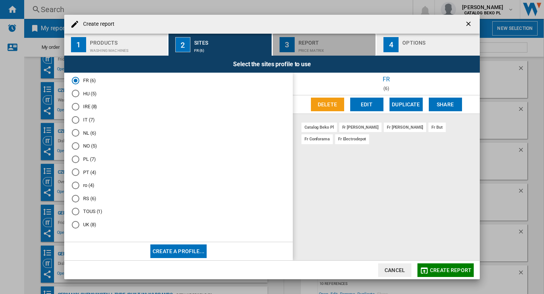
click at [327, 47] on div "Price Matrix" at bounding box center [335, 49] width 74 height 8
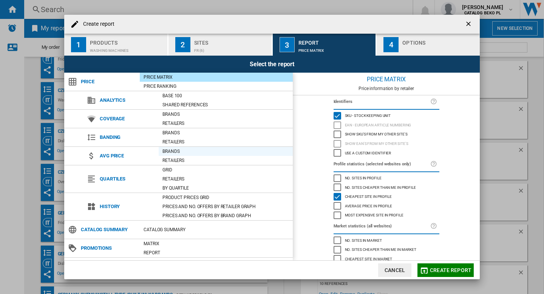
click at [176, 151] on div "Brands" at bounding box center [226, 151] width 134 height 8
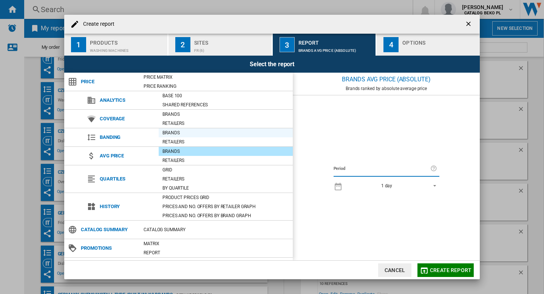
click at [169, 133] on div "Brands" at bounding box center [226, 133] width 134 height 8
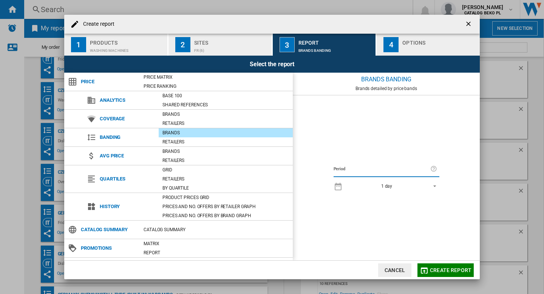
click at [394, 187] on span "1 day" at bounding box center [386, 186] width 79 height 6
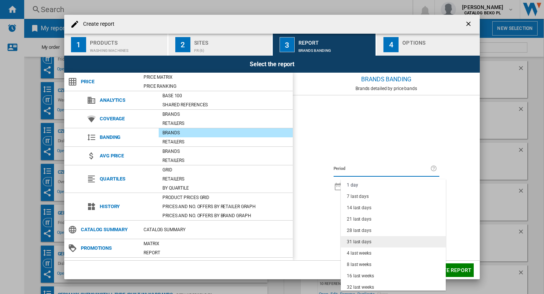
click at [360, 239] on div "31 last days" at bounding box center [359, 241] width 25 height 6
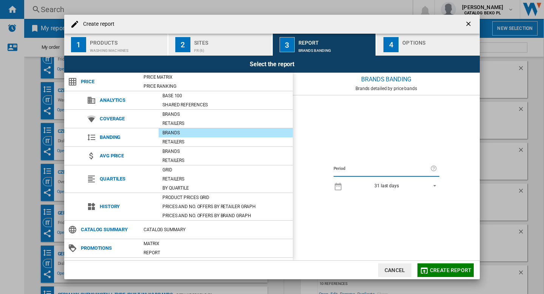
click at [424, 48] on div "Create report ..." at bounding box center [439, 49] width 74 height 8
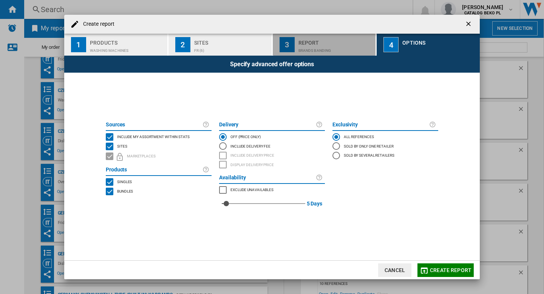
click at [338, 40] on div "Report" at bounding box center [335, 41] width 74 height 8
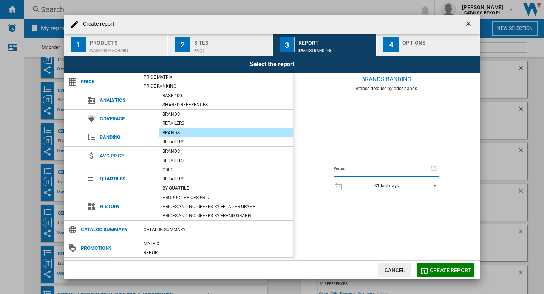
click at [442, 269] on span "Create report" at bounding box center [451, 270] width 42 height 6
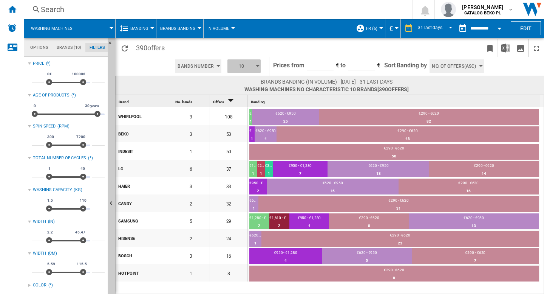
click at [250, 63] on span "10" at bounding box center [241, 66] width 23 height 14
click at [235, 97] on button "5" at bounding box center [244, 95] width 36 height 8
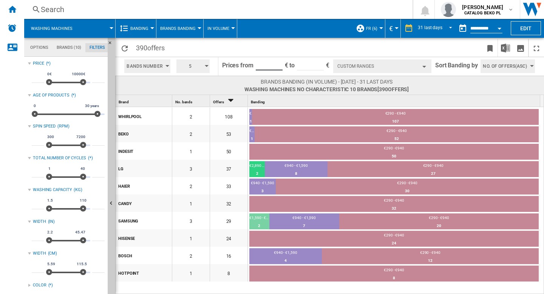
click at [272, 65] on input "******" at bounding box center [269, 64] width 27 height 11
type input "******"
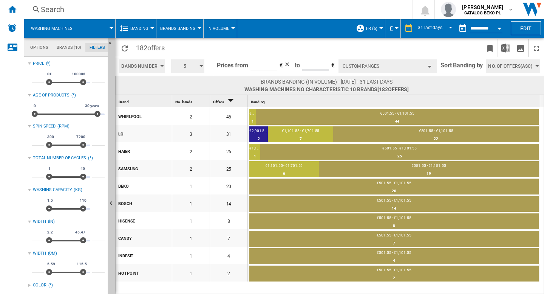
click at [304, 63] on input "****" at bounding box center [315, 64] width 27 height 11
type input "*****"
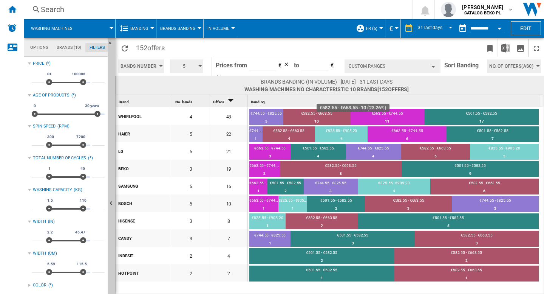
click at [314, 114] on div "€582.55 - €663.55" at bounding box center [316, 114] width 67 height 7
click at [394, 111] on div "€663.55 - €744.55" at bounding box center [387, 114] width 74 height 7
click at [483, 112] on div "€501.55 - €582.55" at bounding box center [481, 114] width 114 height 7
click at [494, 135] on div "7" at bounding box center [493, 139] width 92 height 8
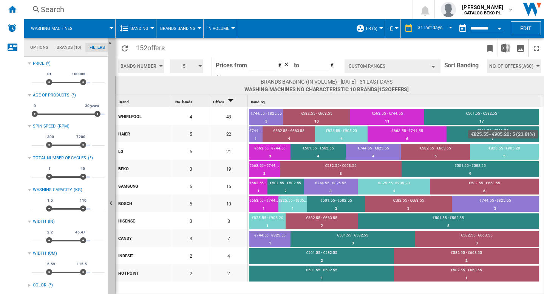
click at [500, 149] on div "€825.55 - €905.20" at bounding box center [504, 148] width 69 height 7
click at [437, 147] on div "€582.55 - €663.55" at bounding box center [435, 148] width 69 height 7
click at [184, 30] on span "Brands Banding" at bounding box center [178, 28] width 36 height 5
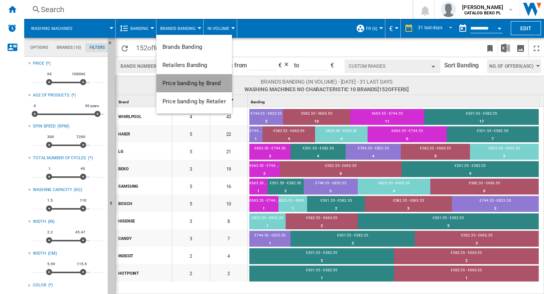
click at [188, 80] on span "Price banding by Brand" at bounding box center [191, 83] width 58 height 7
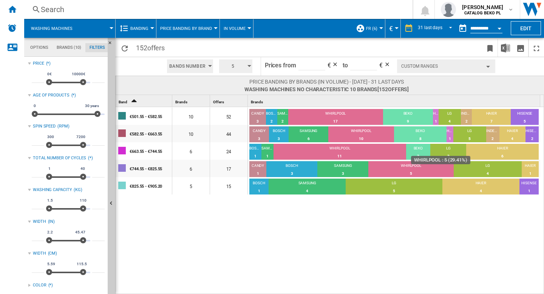
click at [410, 169] on div "WHIRLPOOL" at bounding box center [410, 166] width 85 height 7
click at [413, 173] on div "5" at bounding box center [410, 174] width 85 height 8
click at [146, 170] on div "€744.55 - €825.55" at bounding box center [151, 168] width 42 height 16
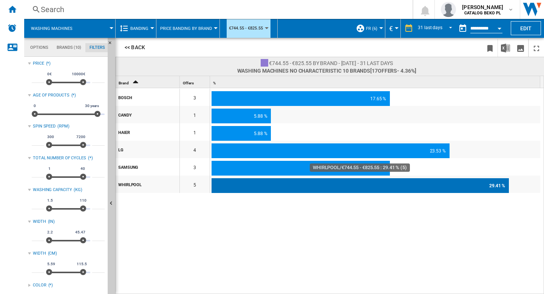
click at [265, 190] on div "29.41 %" at bounding box center [360, 185] width 297 height 15
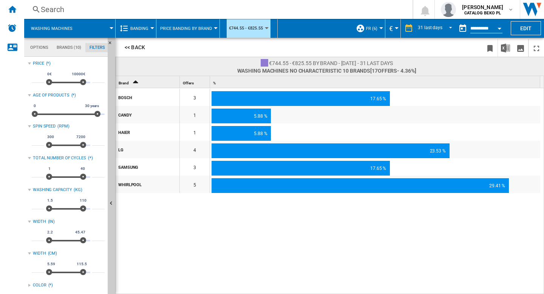
click at [129, 49] on button "<< Back" at bounding box center [134, 47] width 33 height 14
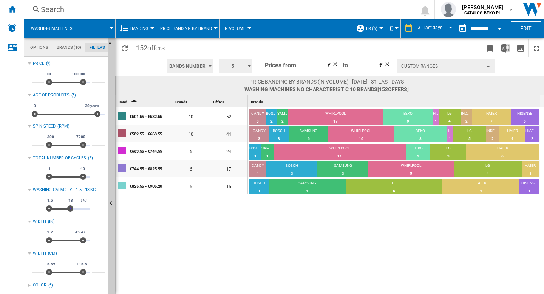
type input "**"
drag, startPoint x: 85, startPoint y: 207, endPoint x: 69, endPoint y: 207, distance: 15.5
click at [69, 207] on span at bounding box center [69, 208] width 6 height 6
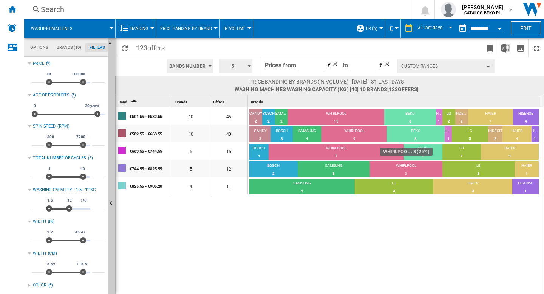
click at [402, 174] on div "3" at bounding box center [406, 174] width 73 height 8
click at [402, 172] on div "3" at bounding box center [406, 174] width 73 height 8
type input "**"
drag, startPoint x: 48, startPoint y: 206, endPoint x: 69, endPoint y: 209, distance: 21.0
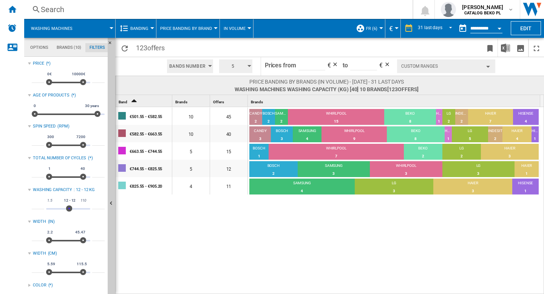
click at [69, 209] on span at bounding box center [69, 208] width 6 height 6
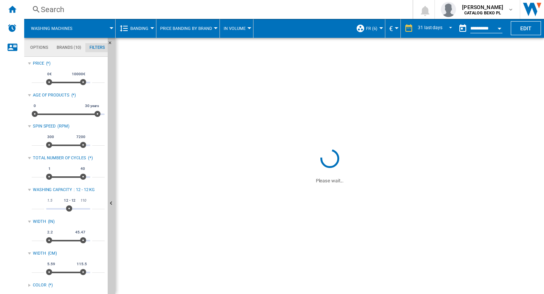
scroll to position [76, 0]
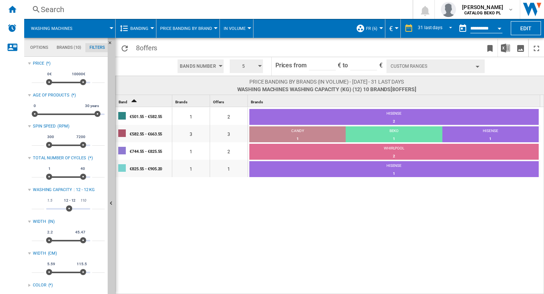
click at [384, 153] on div "2" at bounding box center [393, 156] width 289 height 8
click at [392, 150] on div "WHIRLPOOL" at bounding box center [393, 148] width 289 height 7
click at [486, 9] on span "[PERSON_NAME]" at bounding box center [482, 7] width 41 height 8
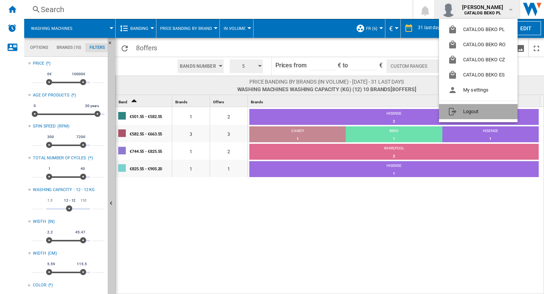
click at [467, 114] on button "Logout" at bounding box center [478, 111] width 79 height 15
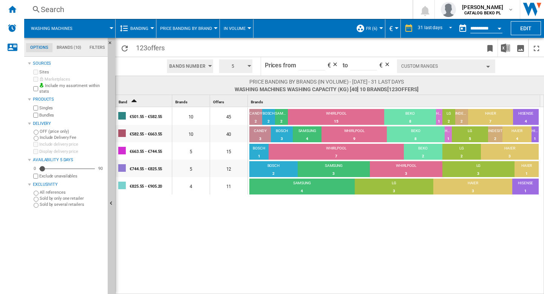
click at [132, 12] on div "Search" at bounding box center [217, 9] width 352 height 11
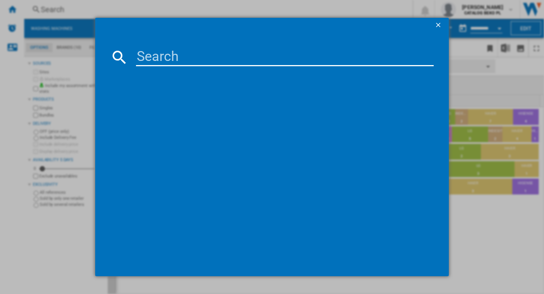
click at [149, 59] on input at bounding box center [285, 57] width 298 height 18
paste input "WHIRLPOOL WPM27WADSFR WHITE"
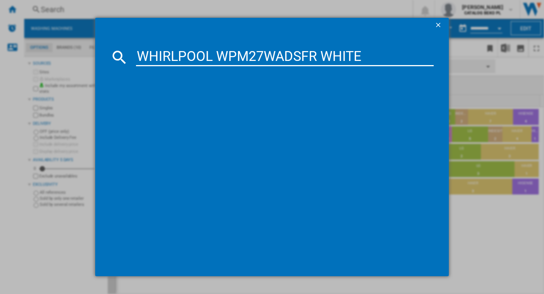
type input "WHIRLPOOL WPM27WADSFR WHITE"
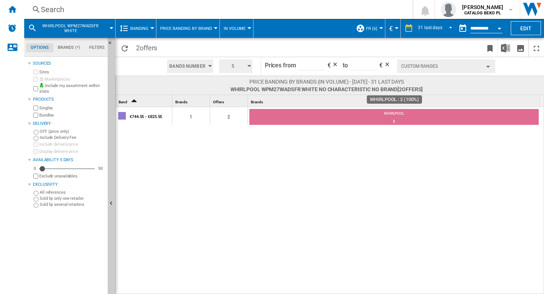
click at [400, 118] on div "2" at bounding box center [393, 122] width 289 height 8
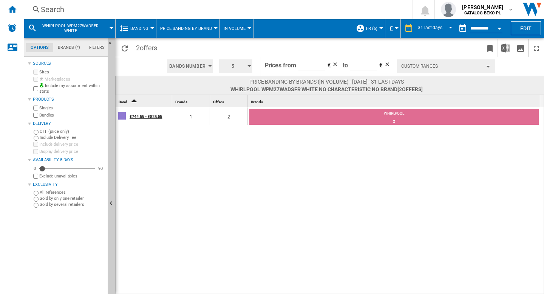
click at [143, 116] on div "€744.55 - €825.55" at bounding box center [151, 116] width 42 height 16
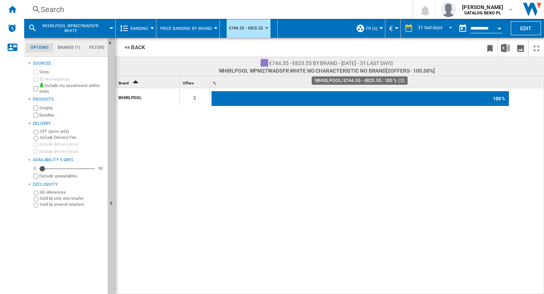
click at [292, 99] on div "100 %" at bounding box center [360, 98] width 297 height 15
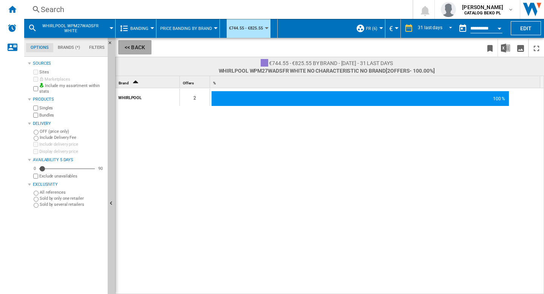
click at [132, 48] on button "<< Back" at bounding box center [134, 47] width 33 height 14
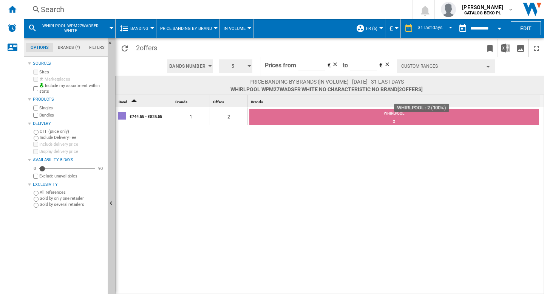
click at [351, 122] on div "2" at bounding box center [393, 122] width 289 height 8
click at [363, 159] on div "€744.55 - €825.55 1 2 WHIRLPOOL 2 100%" at bounding box center [330, 200] width 429 height 187
click at [399, 119] on div "2" at bounding box center [393, 122] width 289 height 8
drag, startPoint x: 319, startPoint y: 87, endPoint x: 227, endPoint y: 90, distance: 91.9
click at [230, 90] on span "WHIRLPOOL WPM27WADSFR WHITE No characteristic No brand [2 offers ]" at bounding box center [326, 89] width 193 height 8
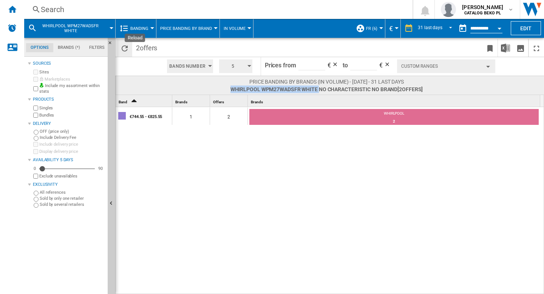
click at [124, 44] on ng-md-icon "Reload" at bounding box center [124, 48] width 9 height 9
click at [299, 175] on div "€744.55 - €825.55 1 2 WHIRLPOOL 2 100%" at bounding box center [330, 200] width 429 height 187
click at [96, 49] on md-tab-item "Filters" at bounding box center [97, 47] width 25 height 9
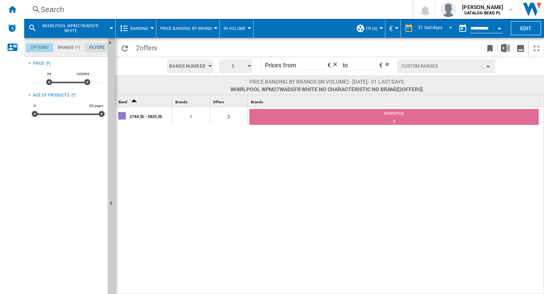
click at [32, 49] on md-tab-item "Options" at bounding box center [39, 47] width 27 height 9
